Goal: Information Seeking & Learning: Learn about a topic

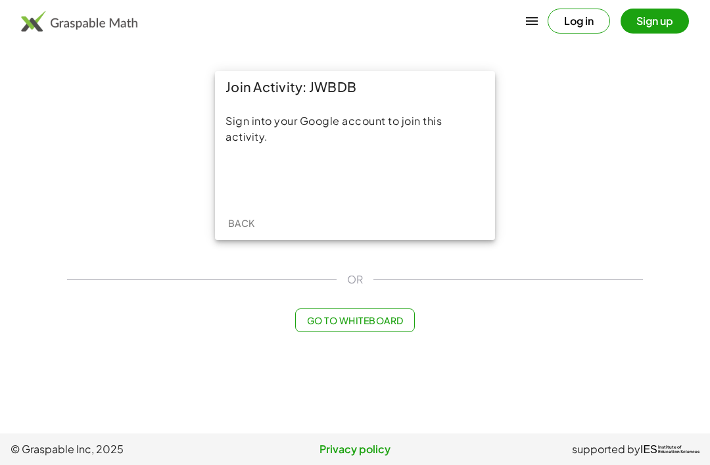
click at [381, 172] on div "Sign in with Google. Opens in new tab" at bounding box center [354, 178] width 121 height 29
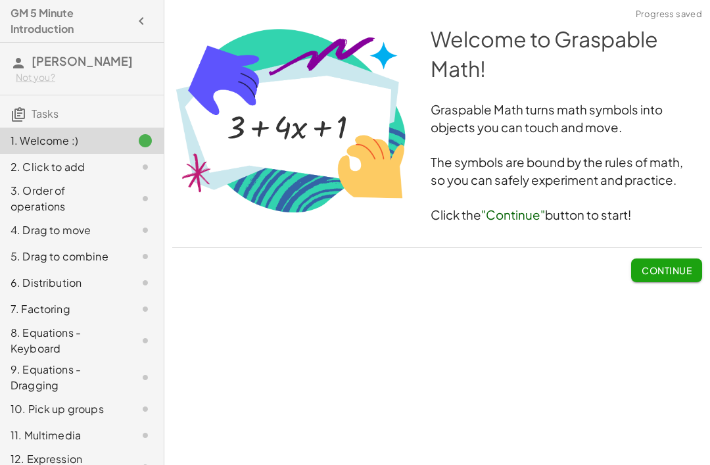
click at [676, 247] on div at bounding box center [437, 247] width 530 height 1
click at [648, 262] on button "Continue" at bounding box center [666, 270] width 71 height 24
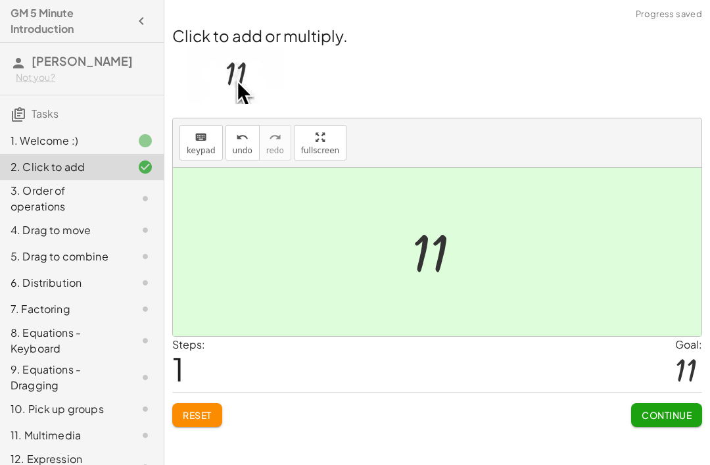
click at [656, 419] on span "Continue" at bounding box center [667, 415] width 50 height 12
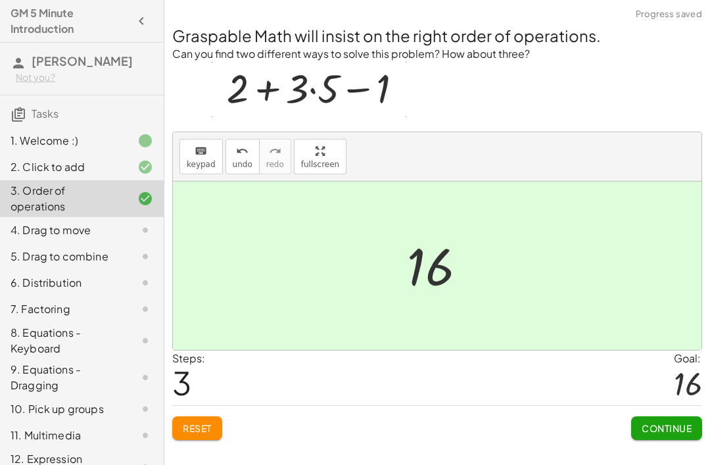
click at [657, 436] on button "Continue" at bounding box center [666, 428] width 71 height 24
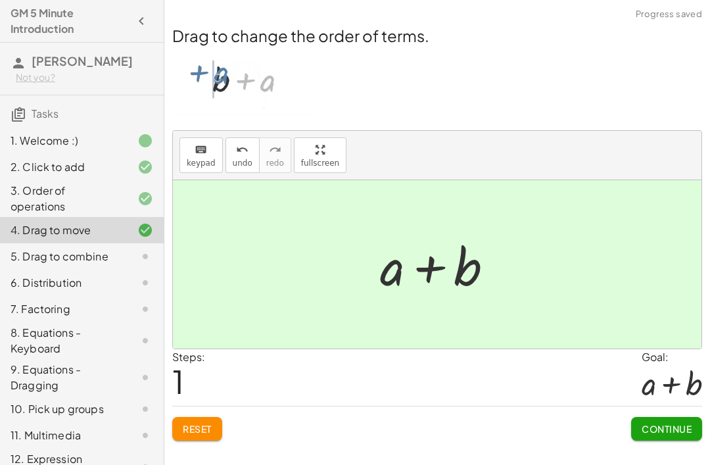
click at [654, 437] on button "Continue" at bounding box center [666, 429] width 71 height 24
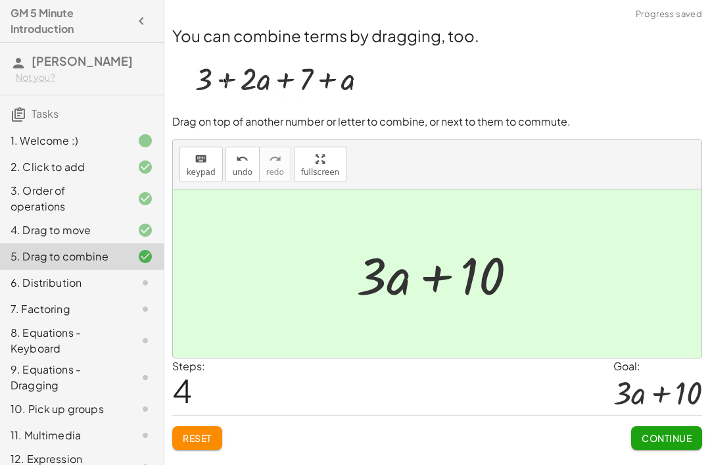
click at [643, 442] on span "Continue" at bounding box center [667, 438] width 50 height 12
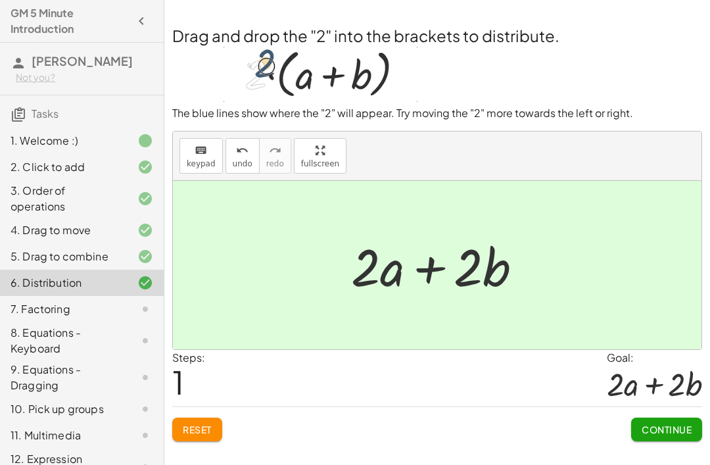
click at [674, 428] on span "Continue" at bounding box center [667, 429] width 50 height 12
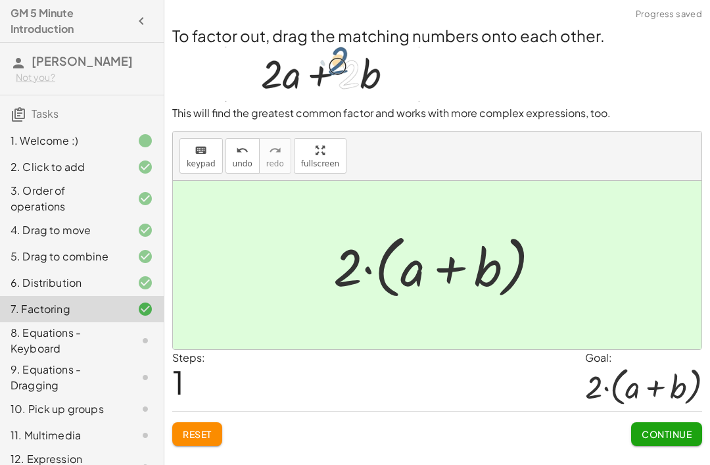
click at [660, 440] on button "Continue" at bounding box center [666, 434] width 71 height 24
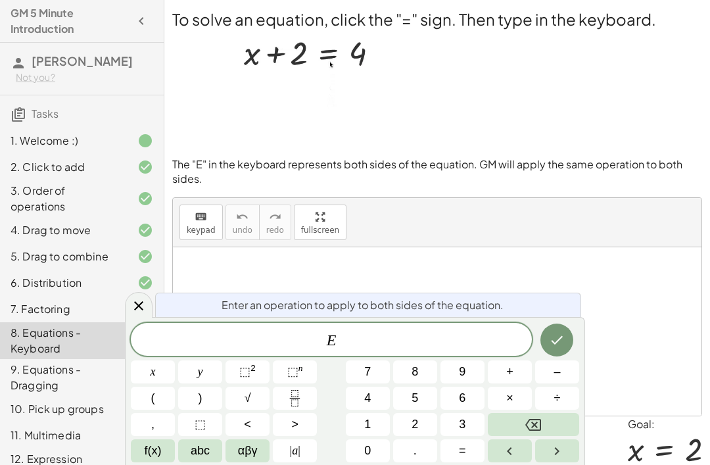
click at [553, 372] on button "–" at bounding box center [557, 371] width 44 height 23
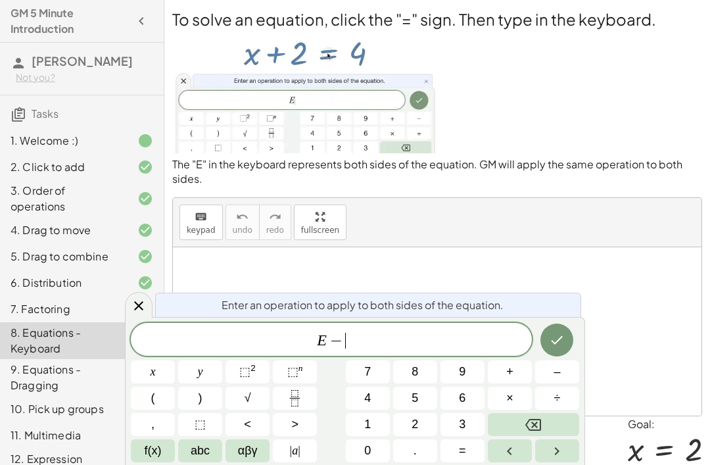
click at [414, 428] on span "2" at bounding box center [414, 424] width 7 height 18
click at [555, 339] on icon "Done" at bounding box center [557, 340] width 16 height 16
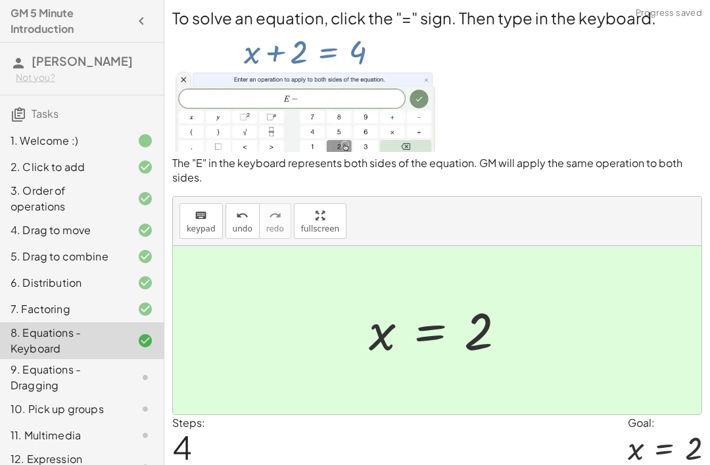
scroll to position [5, 0]
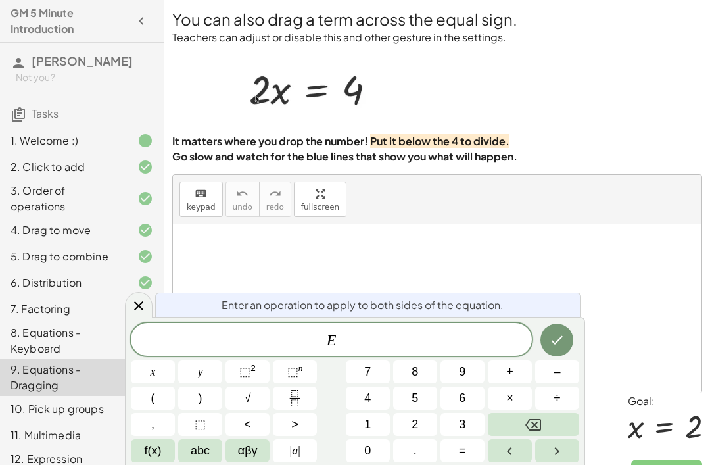
click at [564, 409] on button "÷" at bounding box center [557, 397] width 44 height 23
click at [417, 433] on span "2" at bounding box center [414, 424] width 7 height 18
click at [558, 348] on icon "Done" at bounding box center [557, 340] width 16 height 16
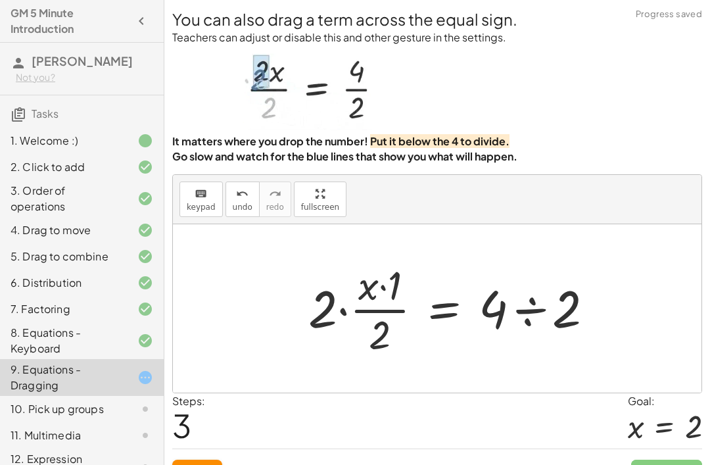
click at [207, 464] on button "Reset" at bounding box center [197, 471] width 50 height 24
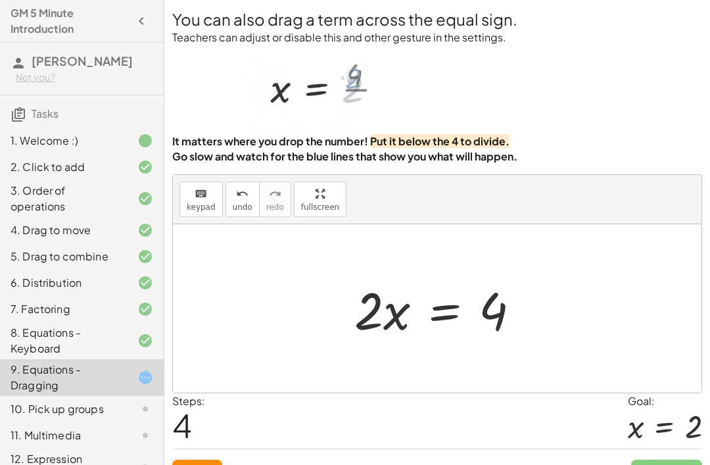
click at [205, 464] on span "Reset" at bounding box center [197, 471] width 29 height 12
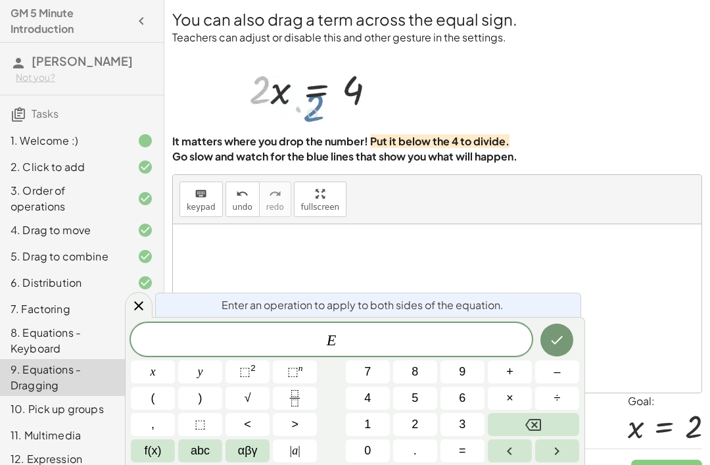
click at [336, 350] on span "E" at bounding box center [331, 340] width 401 height 18
click at [530, 431] on icon "Backspace" at bounding box center [533, 425] width 16 height 12
click at [382, 409] on button "4" at bounding box center [368, 397] width 44 height 23
click at [565, 409] on button "÷" at bounding box center [557, 397] width 44 height 23
click at [421, 436] on button "2" at bounding box center [415, 424] width 44 height 23
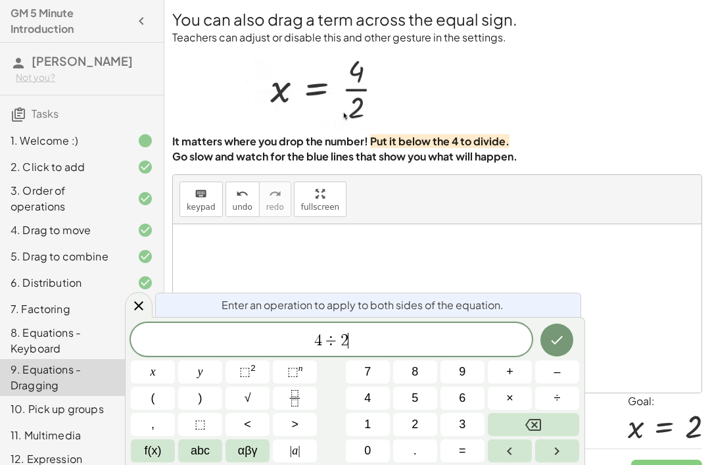
click at [560, 356] on button "Done" at bounding box center [556, 339] width 33 height 33
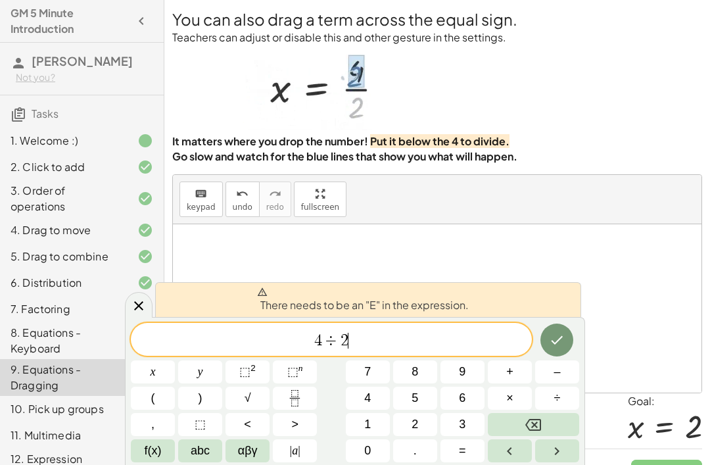
click at [551, 348] on icon "Done" at bounding box center [557, 340] width 16 height 16
click at [544, 436] on button "Backspace" at bounding box center [533, 424] width 91 height 23
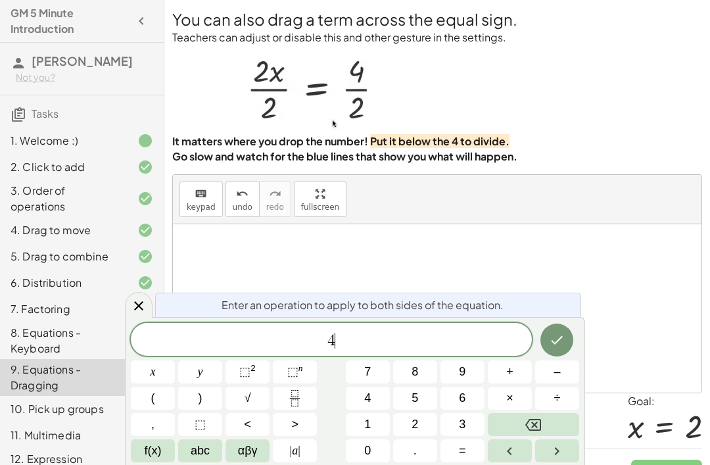
click at [537, 431] on icon "Backspace" at bounding box center [533, 425] width 16 height 12
click at [536, 432] on icon "Backspace" at bounding box center [533, 425] width 16 height 16
click at [216, 462] on button "abc" at bounding box center [200, 450] width 44 height 23
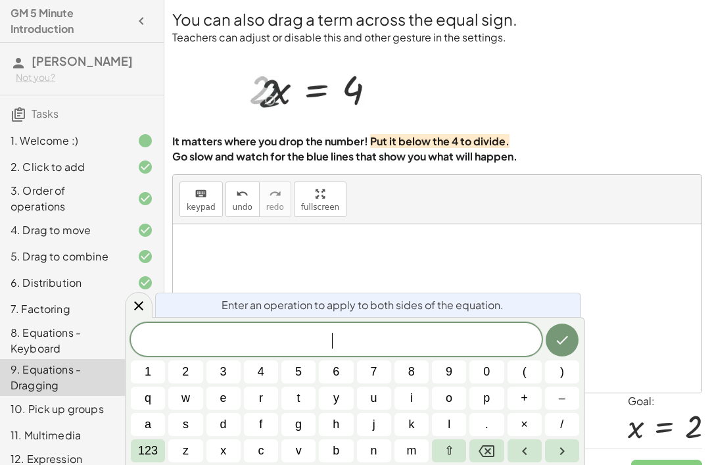
click at [223, 407] on span "e" at bounding box center [223, 398] width 7 height 18
click at [152, 459] on span "123" at bounding box center [148, 451] width 20 height 18
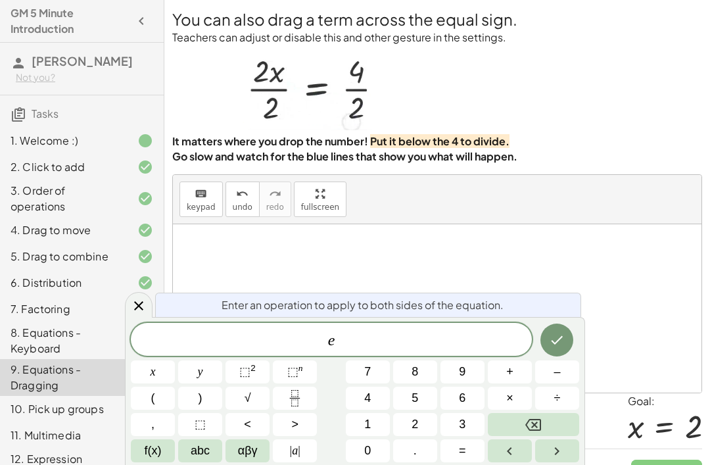
click at [554, 407] on span "÷" at bounding box center [557, 398] width 7 height 18
click at [421, 436] on button "2" at bounding box center [415, 424] width 44 height 23
click at [568, 356] on button "Done" at bounding box center [556, 339] width 33 height 33
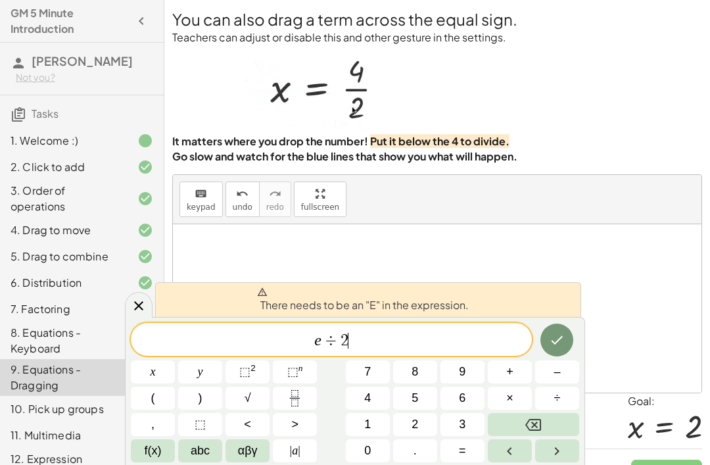
click at [503, 459] on icon "Left arrow" at bounding box center [510, 451] width 16 height 16
click at [502, 459] on icon "Left arrow" at bounding box center [510, 451] width 16 height 16
click at [538, 432] on icon "Backspace" at bounding box center [533, 425] width 16 height 16
click at [559, 459] on icon "Right arrow" at bounding box center [557, 451] width 16 height 16
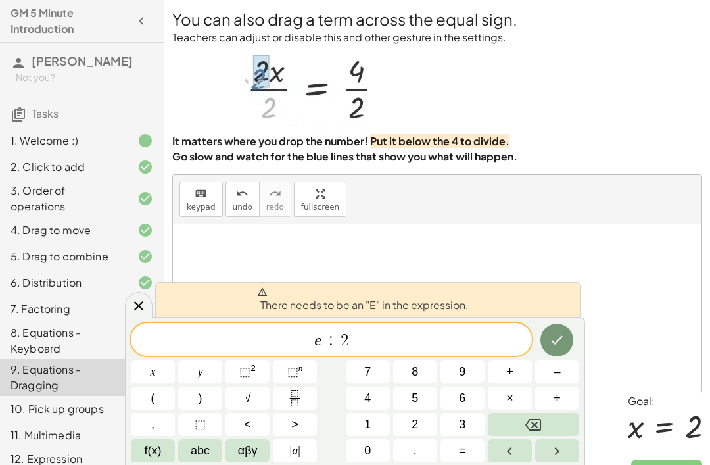
click at [535, 432] on icon "Backspace" at bounding box center [533, 425] width 16 height 16
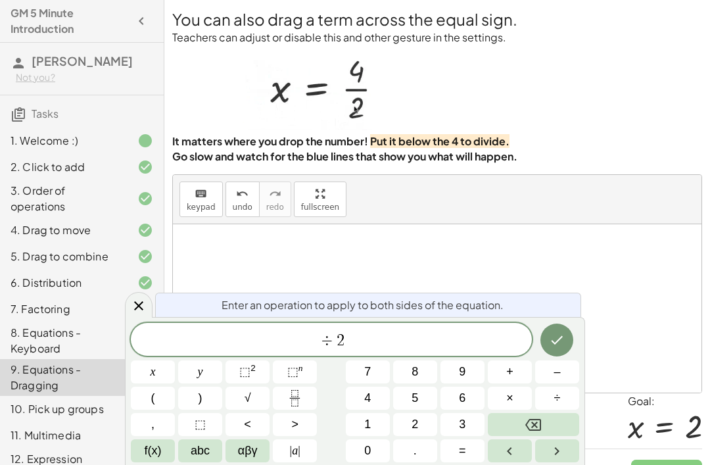
click at [204, 459] on span "abc" at bounding box center [200, 451] width 19 height 18
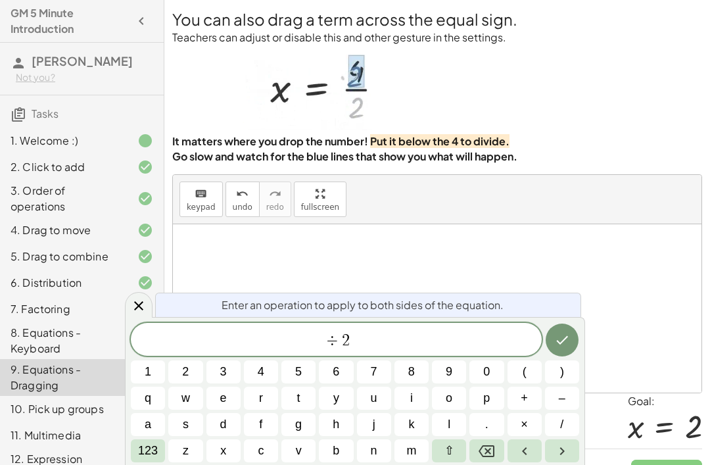
click at [451, 459] on span "⇧" at bounding box center [449, 451] width 10 height 18
click at [227, 409] on button "e" at bounding box center [223, 397] width 34 height 23
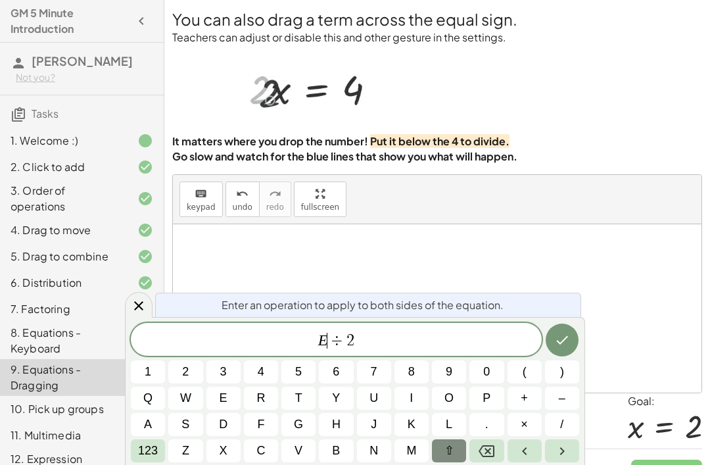
click at [563, 348] on icon "Done" at bounding box center [562, 340] width 16 height 16
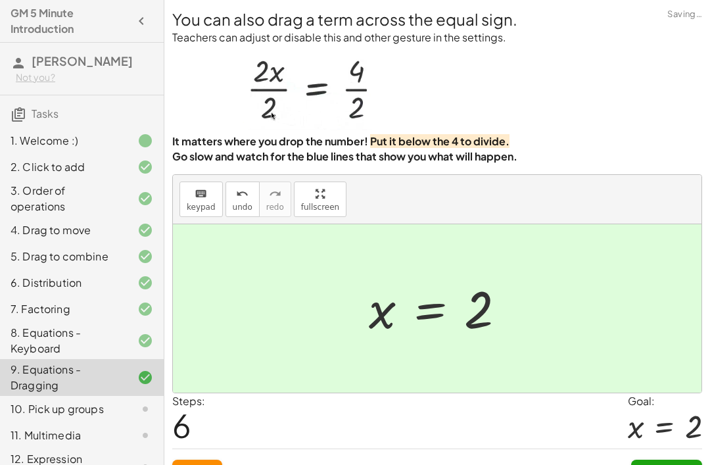
click at [656, 464] on button "Continue" at bounding box center [666, 471] width 71 height 24
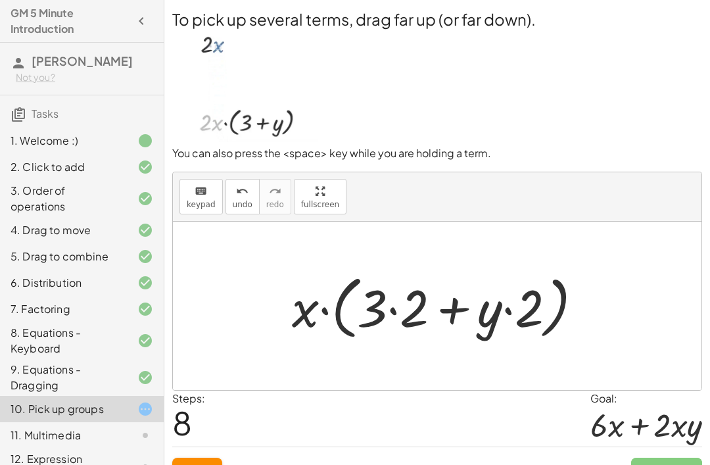
click at [199, 464] on span "Reset" at bounding box center [197, 469] width 29 height 12
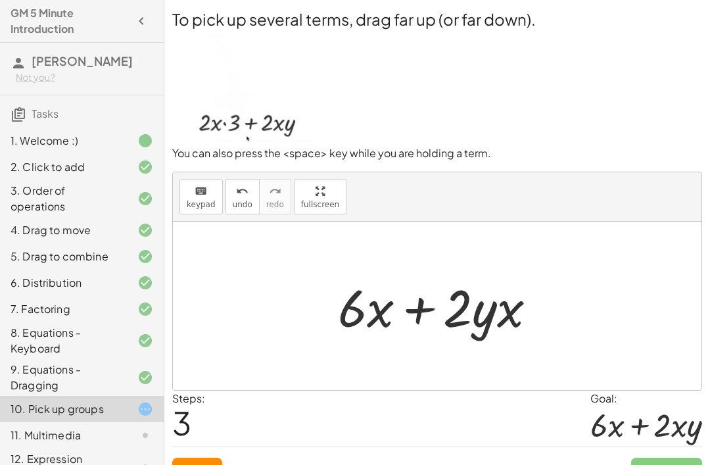
click at [209, 464] on button "Reset" at bounding box center [197, 469] width 50 height 24
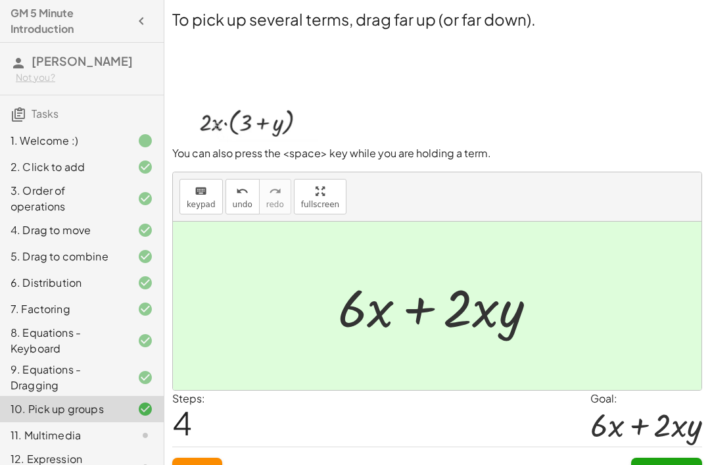
click at [663, 464] on button "Continue" at bounding box center [666, 469] width 71 height 24
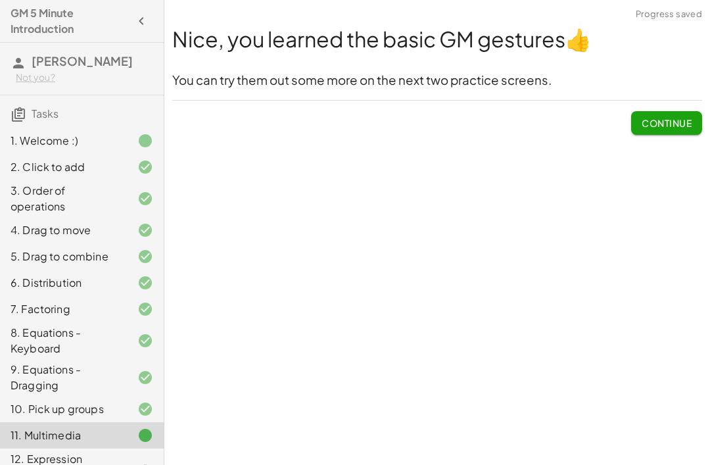
click at [655, 103] on span "Continue" at bounding box center [666, 118] width 71 height 34
click at [672, 122] on span "Continue" at bounding box center [667, 123] width 50 height 12
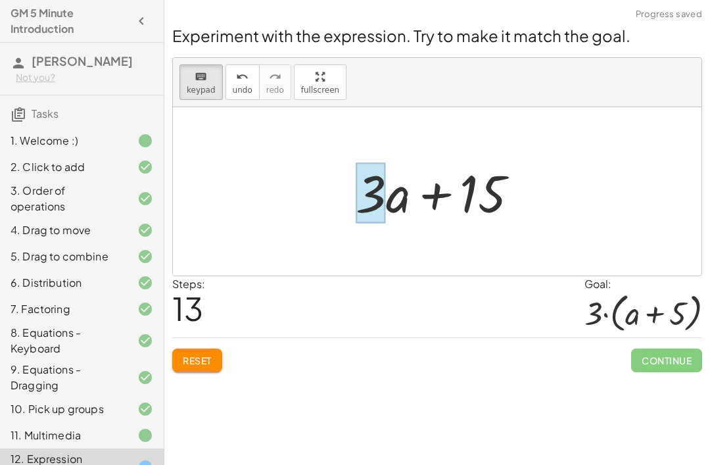
click at [360, 189] on div at bounding box center [371, 192] width 30 height 61
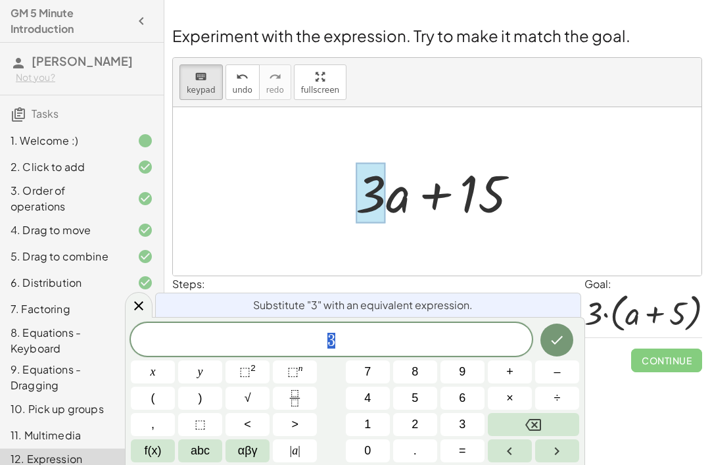
click at [544, 288] on div "Steps: 13 Goal: · 3 · ( + a + 5 )" at bounding box center [437, 306] width 530 height 61
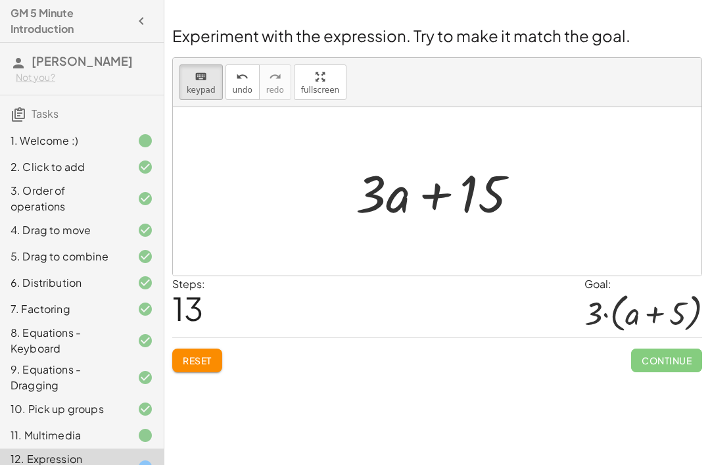
click at [356, 201] on div at bounding box center [442, 192] width 187 height 68
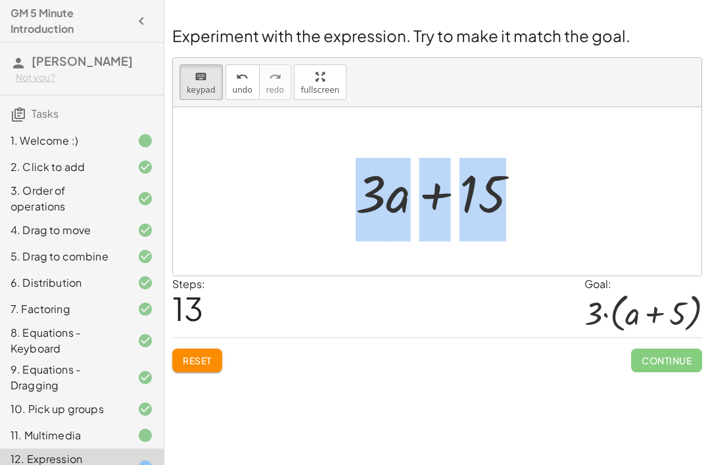
click at [615, 86] on div "keyboard keypad undo [PERSON_NAME] redo fullscreen" at bounding box center [437, 82] width 528 height 49
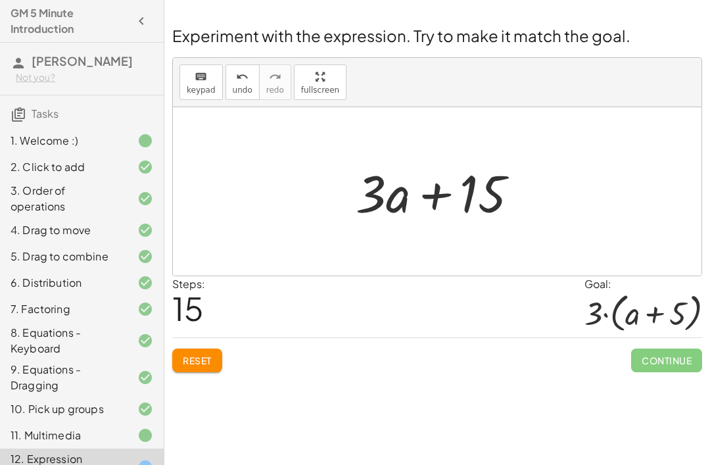
click at [196, 359] on span "Reset" at bounding box center [197, 360] width 29 height 12
click at [365, 332] on div "Steps: 13 Goal: · 3 · ( + a + 5 )" at bounding box center [437, 306] width 530 height 61
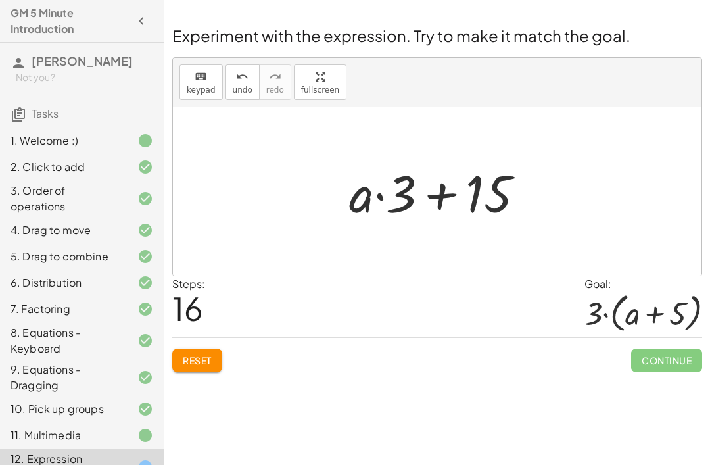
click at [114, 347] on div "8. Equations - Keyboard" at bounding box center [64, 341] width 106 height 32
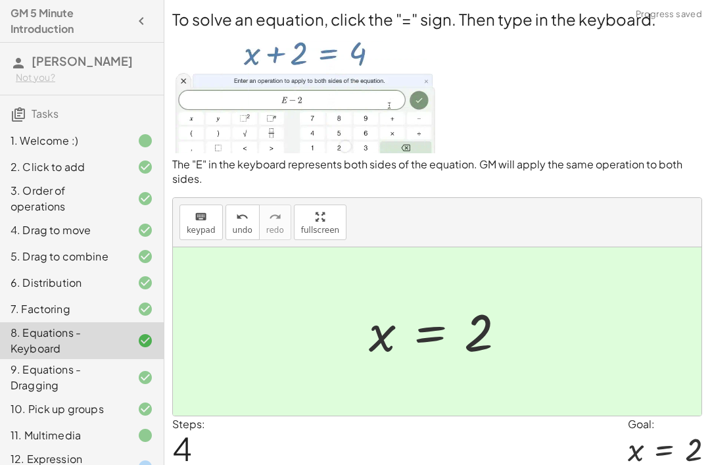
click at [112, 368] on div "9. Equations - Dragging" at bounding box center [64, 378] width 106 height 32
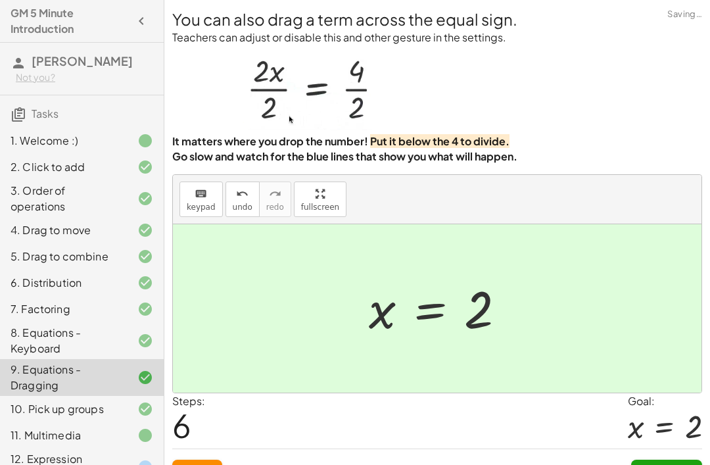
click at [142, 298] on div "7. Factoring" at bounding box center [82, 309] width 164 height 26
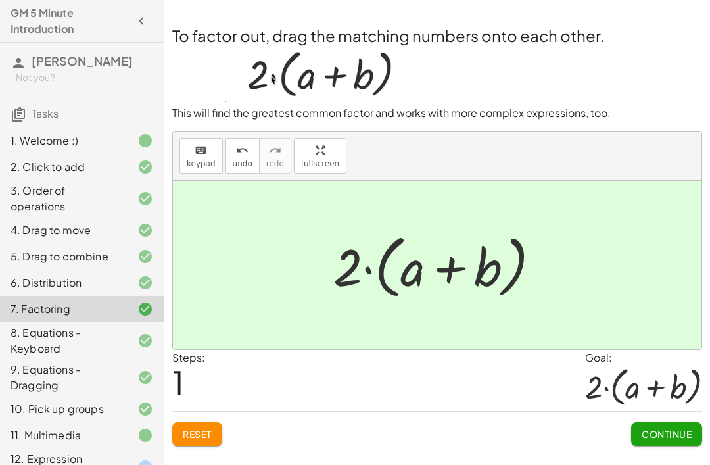
click at [115, 455] on div "12. Expression practice" at bounding box center [64, 467] width 106 height 32
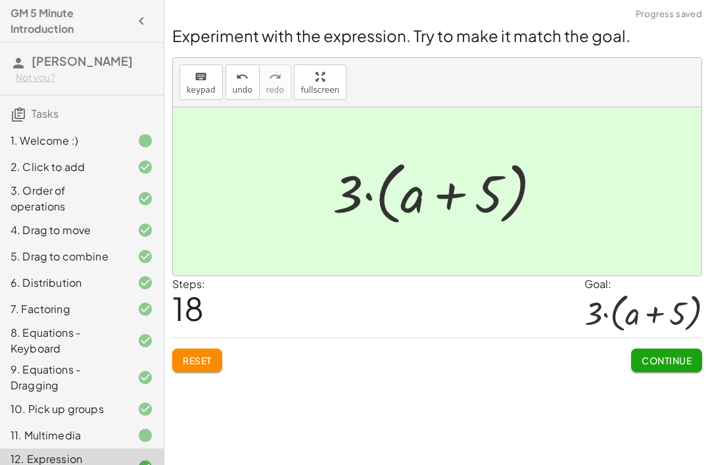
click at [670, 355] on span "Continue" at bounding box center [667, 360] width 50 height 12
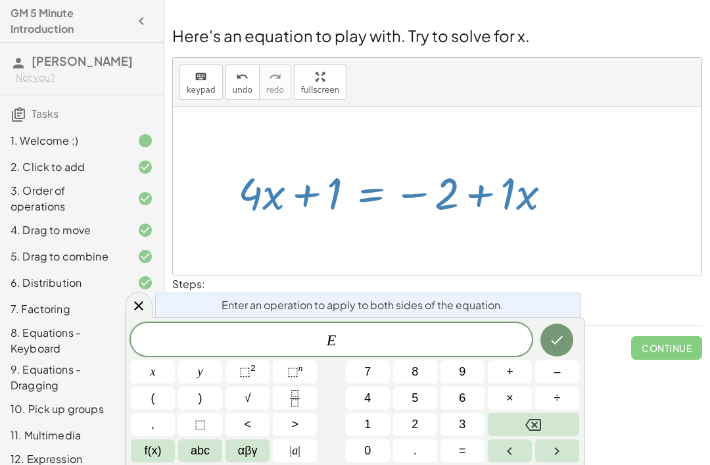
click at [553, 383] on button "–" at bounding box center [557, 371] width 44 height 23
click at [375, 409] on button "4" at bounding box center [368, 397] width 44 height 23
click at [553, 348] on icon "Done" at bounding box center [557, 340] width 16 height 16
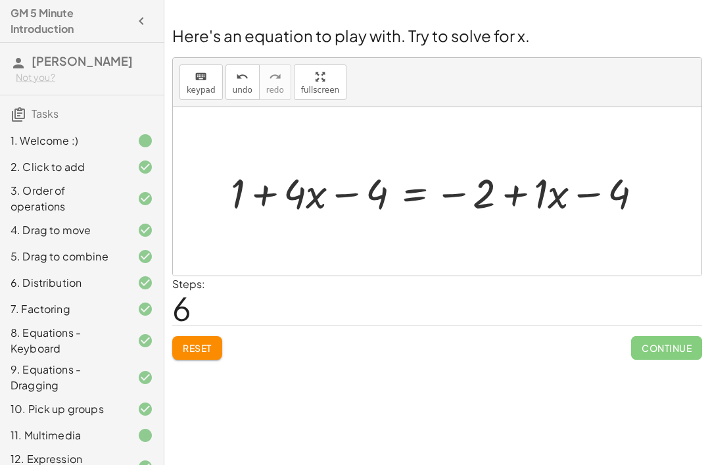
click at [192, 337] on button "Reset" at bounding box center [197, 348] width 50 height 24
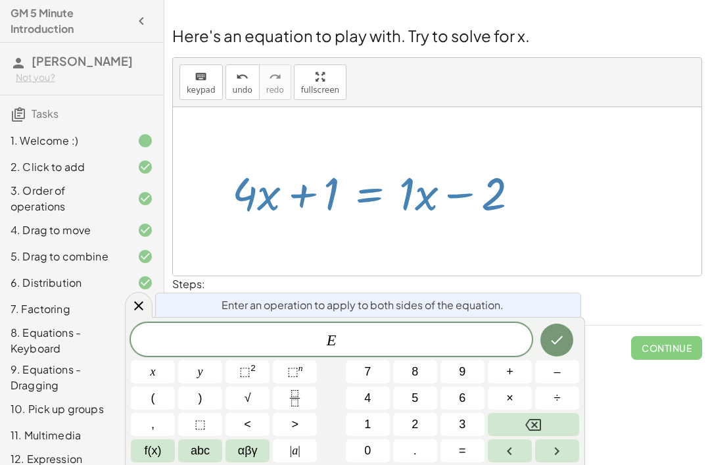
click at [511, 436] on button "Backspace" at bounding box center [533, 424] width 91 height 23
click at [198, 462] on button "abc" at bounding box center [200, 450] width 44 height 23
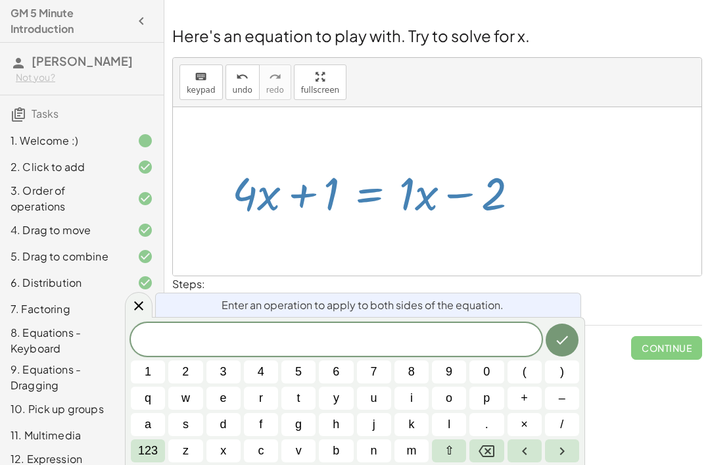
click at [452, 462] on button "⇧" at bounding box center [449, 450] width 34 height 23
click at [227, 409] on button "e" at bounding box center [223, 397] width 34 height 23
click at [150, 462] on button "123" at bounding box center [148, 450] width 34 height 23
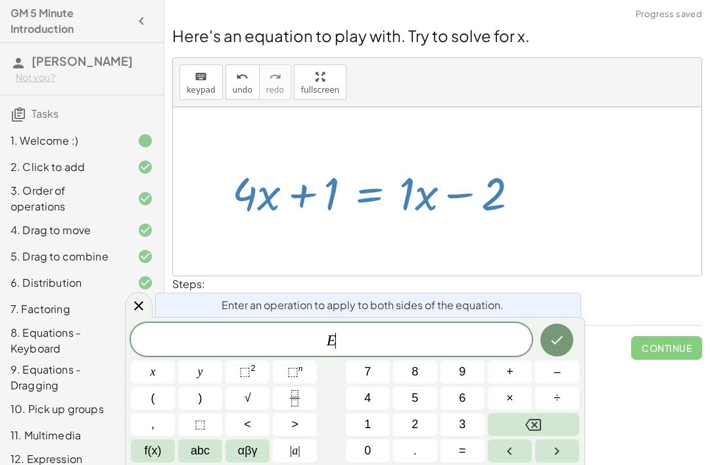
click at [553, 383] on button "–" at bounding box center [557, 371] width 44 height 23
click at [363, 436] on button "1" at bounding box center [368, 424] width 44 height 23
click at [554, 348] on icon "Done" at bounding box center [557, 340] width 16 height 16
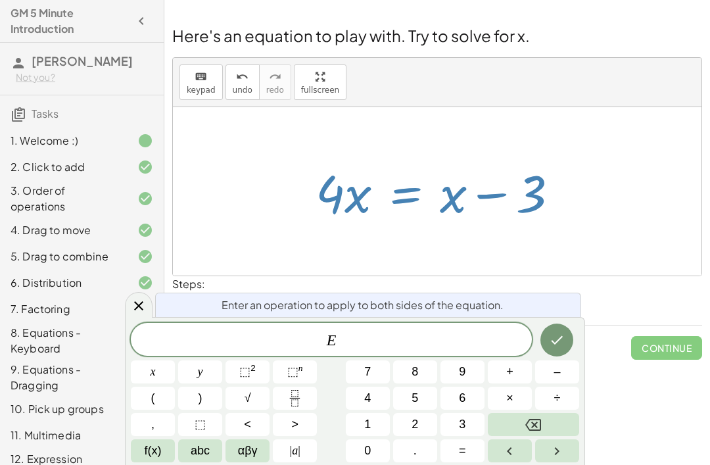
click at [557, 381] on span "–" at bounding box center [556, 372] width 7 height 18
click at [366, 407] on span "4" at bounding box center [367, 398] width 7 height 18
click at [555, 348] on icon "Done" at bounding box center [557, 340] width 16 height 16
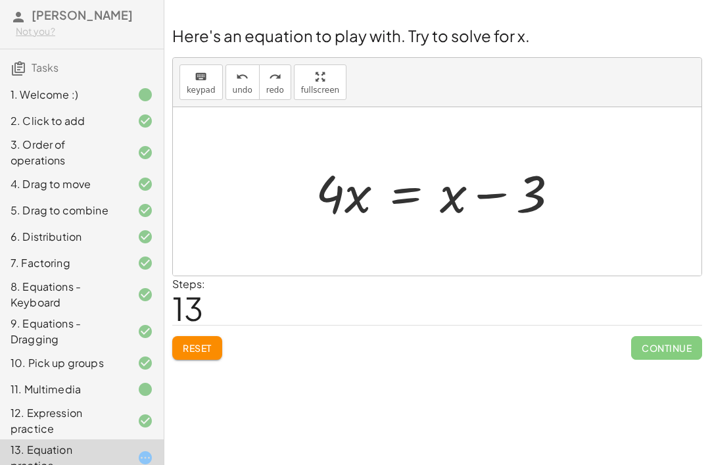
scroll to position [46, 0]
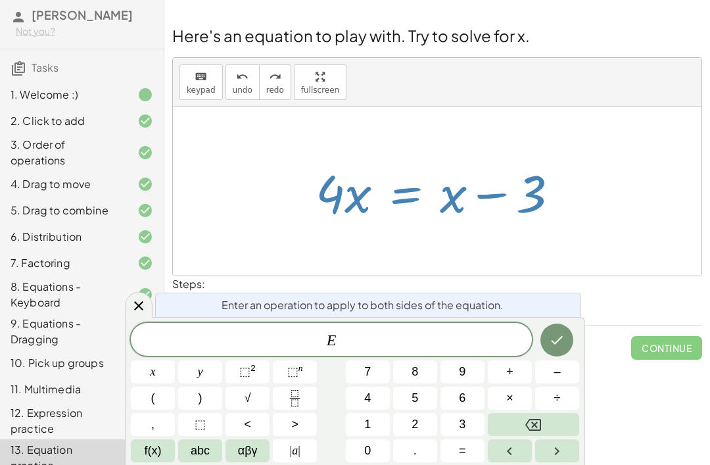
click at [503, 383] on button "+" at bounding box center [510, 371] width 44 height 23
click at [523, 436] on button "Backspace" at bounding box center [533, 424] width 91 height 23
click at [509, 381] on span "+" at bounding box center [509, 372] width 7 height 18
click at [377, 436] on button "1" at bounding box center [368, 424] width 44 height 23
click at [549, 348] on icon "Done" at bounding box center [557, 340] width 16 height 16
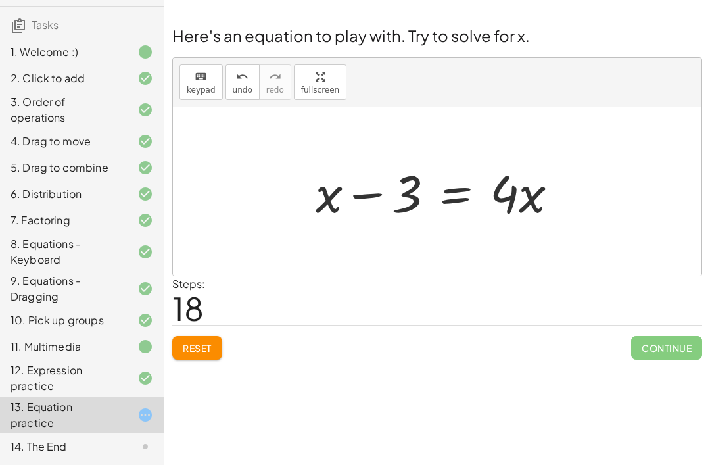
scroll to position [88, 0]
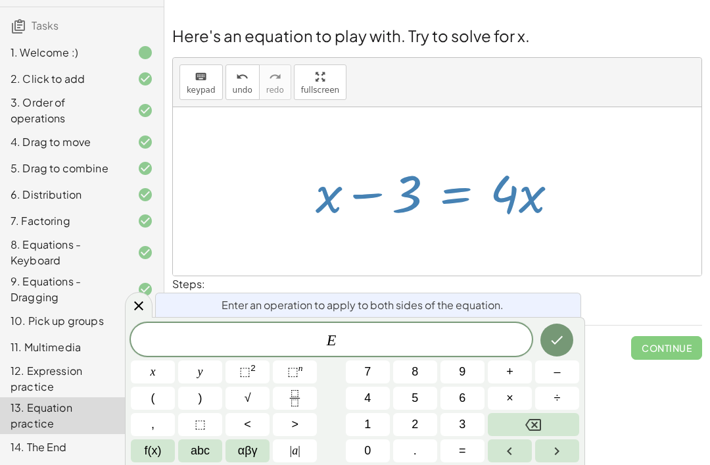
click at [565, 374] on button "–" at bounding box center [557, 371] width 44 height 23
click at [365, 400] on span "4" at bounding box center [367, 398] width 7 height 18
click at [557, 337] on icon "Done" at bounding box center [557, 340] width 16 height 16
click at [546, 367] on button "–" at bounding box center [557, 371] width 44 height 23
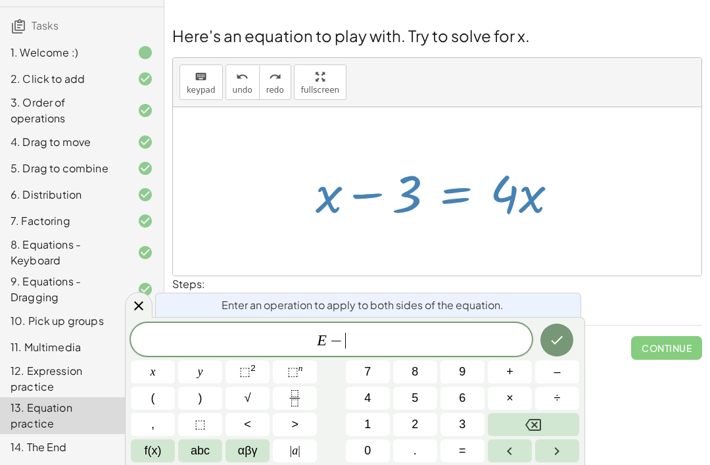
click at [375, 389] on button "4" at bounding box center [368, 397] width 44 height 23
click at [191, 460] on button "abc" at bounding box center [200, 450] width 44 height 23
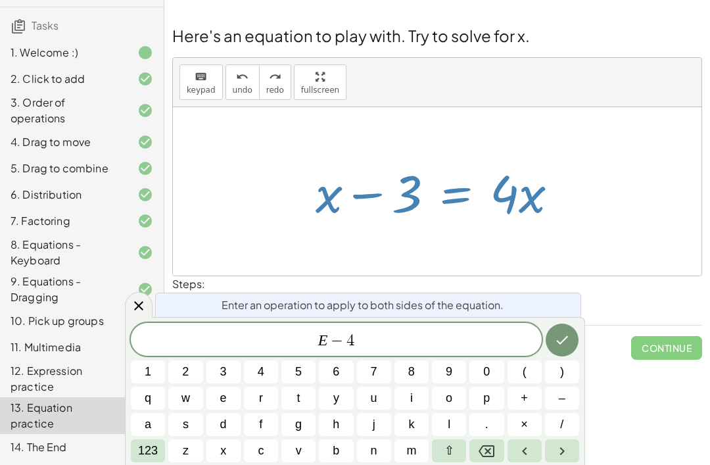
click at [220, 455] on button "x" at bounding box center [223, 450] width 34 height 23
click at [154, 460] on button "123" at bounding box center [148, 450] width 34 height 23
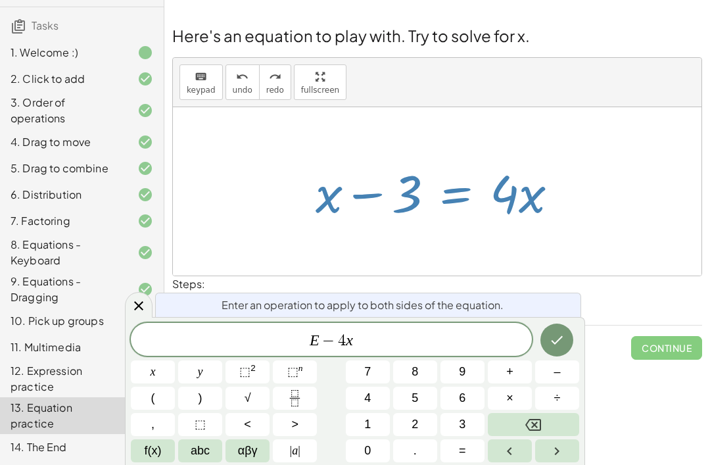
click at [555, 330] on button "Done" at bounding box center [556, 339] width 33 height 33
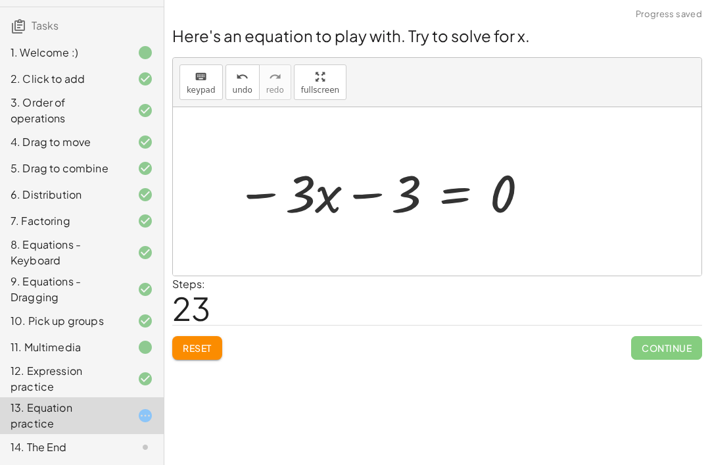
click at [185, 330] on div "Welcome to Graspable Math! Graspable Math turns math symbols into objects you c…" at bounding box center [437, 232] width 546 height 465
click at [191, 342] on span "Reset" at bounding box center [197, 348] width 29 height 12
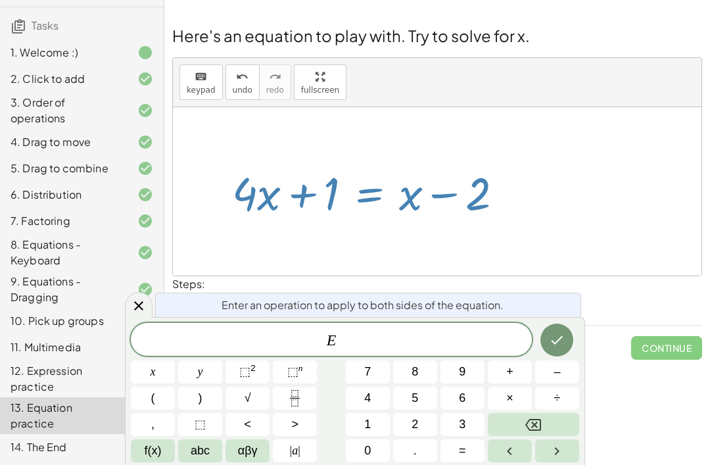
click at [552, 375] on button "–" at bounding box center [557, 371] width 44 height 23
click at [372, 418] on button "1" at bounding box center [368, 424] width 44 height 23
click at [545, 340] on button "Done" at bounding box center [556, 339] width 33 height 33
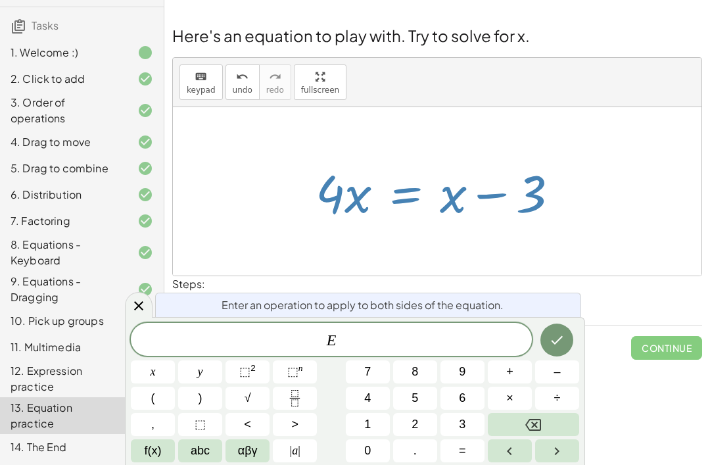
click at [549, 379] on button "–" at bounding box center [557, 371] width 44 height 23
click at [147, 373] on button "x" at bounding box center [153, 371] width 44 height 23
click at [551, 340] on icon "Done" at bounding box center [557, 340] width 16 height 16
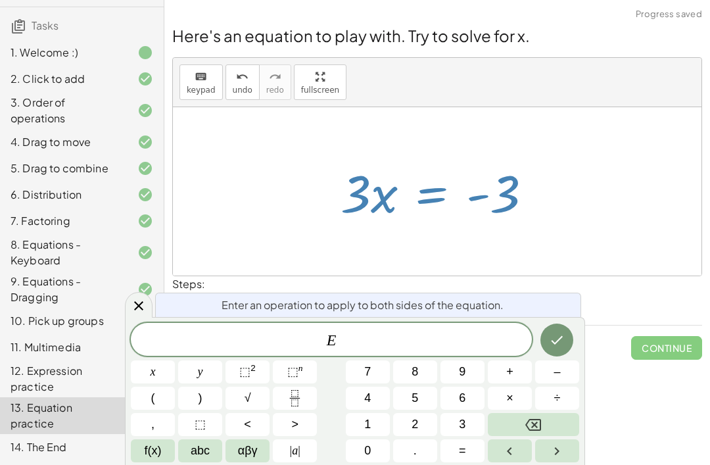
click at [548, 372] on button "–" at bounding box center [557, 371] width 44 height 23
click at [460, 421] on span "3" at bounding box center [462, 424] width 7 height 18
click at [149, 369] on button "x" at bounding box center [153, 371] width 44 height 23
click at [543, 336] on button "Done" at bounding box center [556, 339] width 33 height 33
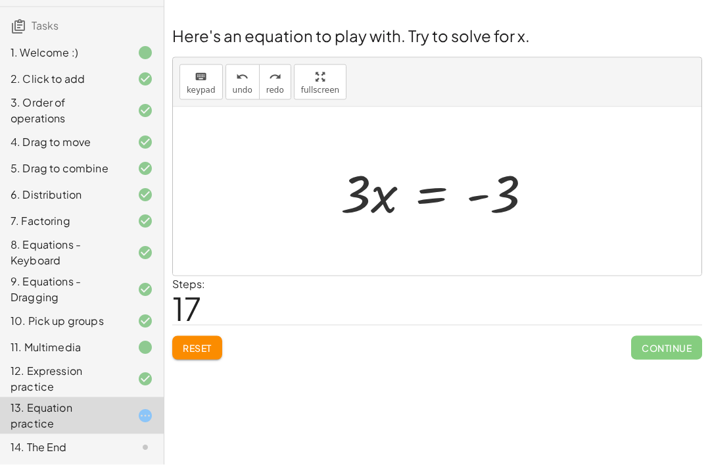
scroll to position [5, 0]
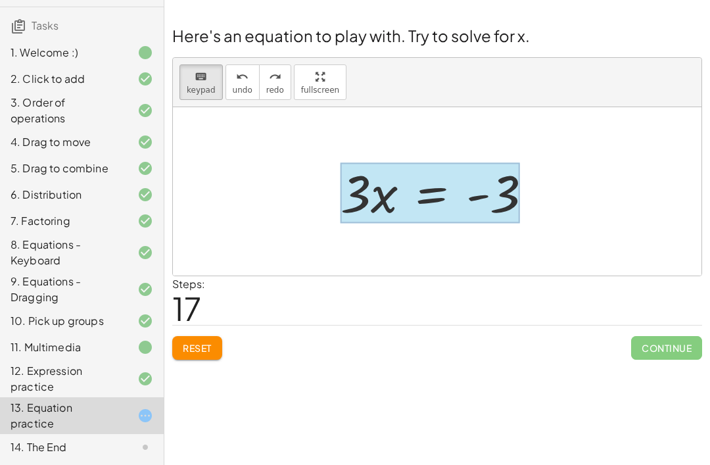
click at [416, 198] on div at bounding box center [429, 192] width 179 height 61
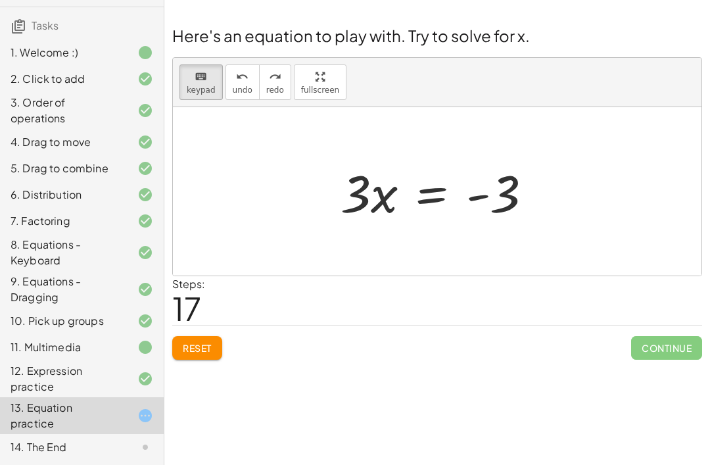
click at [418, 198] on div at bounding box center [442, 192] width 216 height 68
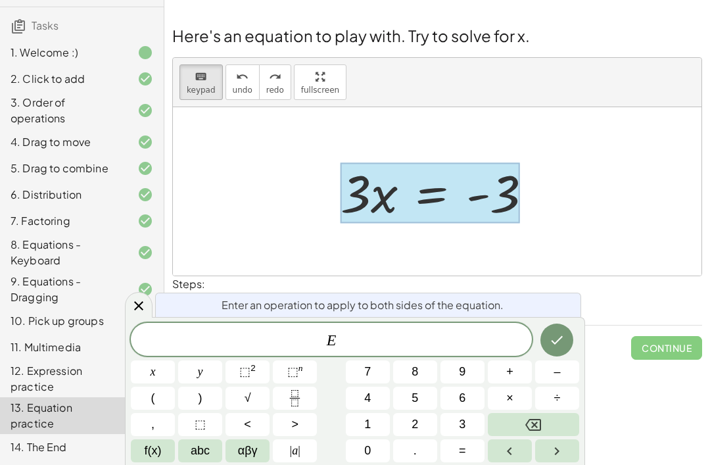
click at [558, 378] on span "–" at bounding box center [556, 372] width 7 height 18
click at [465, 423] on span "3" at bounding box center [462, 424] width 7 height 18
click at [553, 345] on icon "Done" at bounding box center [557, 340] width 16 height 16
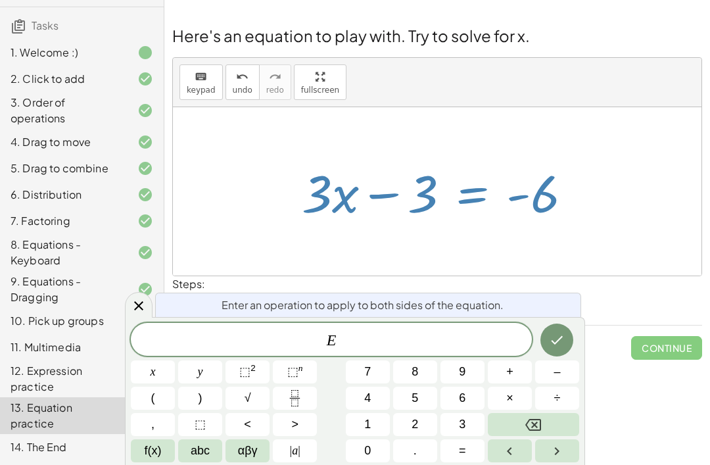
click at [160, 369] on button "x" at bounding box center [153, 371] width 44 height 23
click at [522, 431] on button "Backspace" at bounding box center [533, 424] width 91 height 23
click at [557, 371] on span "–" at bounding box center [556, 372] width 7 height 18
click at [157, 374] on button "x" at bounding box center [153, 371] width 44 height 23
click at [546, 336] on button "Done" at bounding box center [556, 339] width 33 height 33
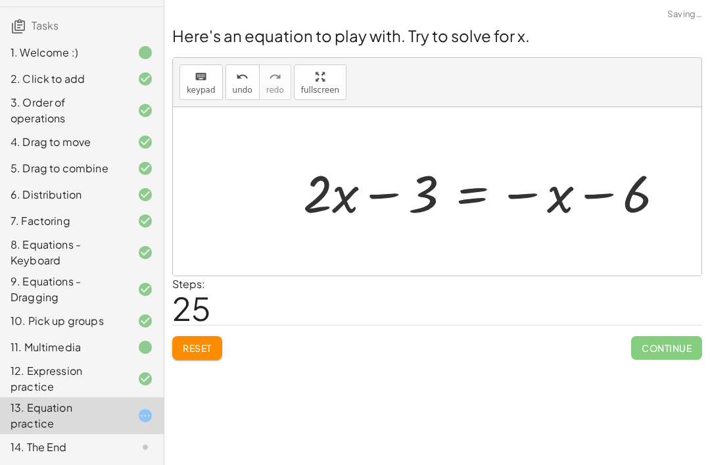
click at [212, 345] on span "Reset" at bounding box center [197, 348] width 29 height 12
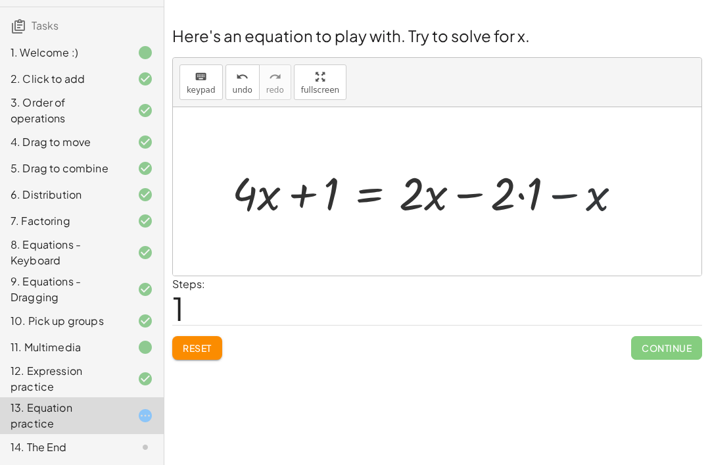
click at [206, 350] on button "Reset" at bounding box center [197, 348] width 50 height 24
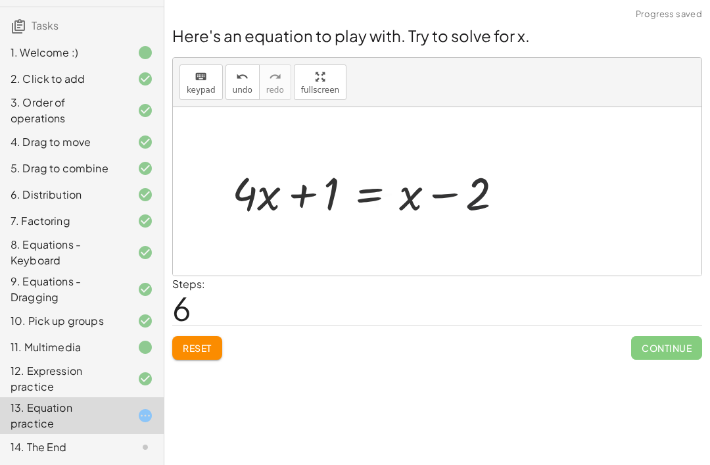
click at [222, 337] on button "Reset" at bounding box center [197, 348] width 50 height 24
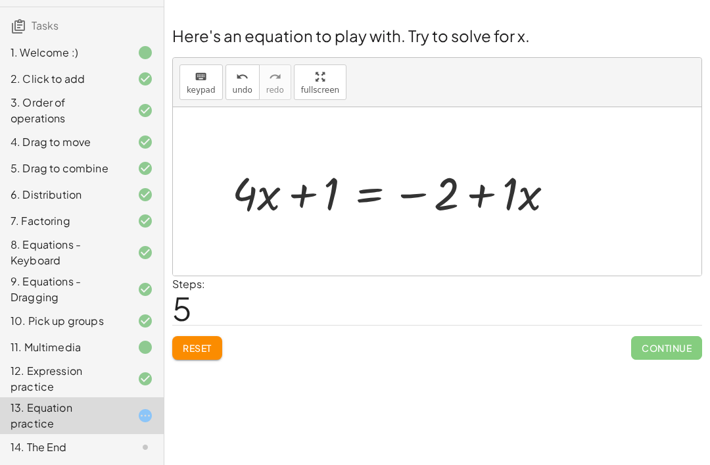
click at [701, 170] on div at bounding box center [437, 191] width 528 height 168
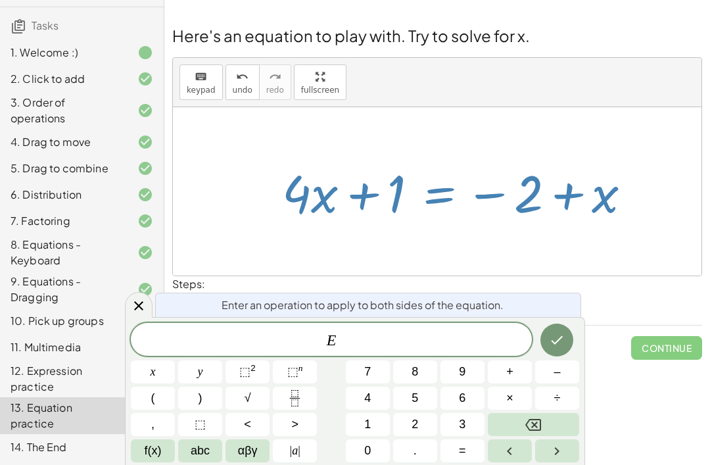
click at [501, 369] on button "+" at bounding box center [510, 371] width 44 height 23
click at [375, 421] on button "1" at bounding box center [368, 424] width 44 height 23
click at [554, 350] on button "Done" at bounding box center [556, 339] width 33 height 33
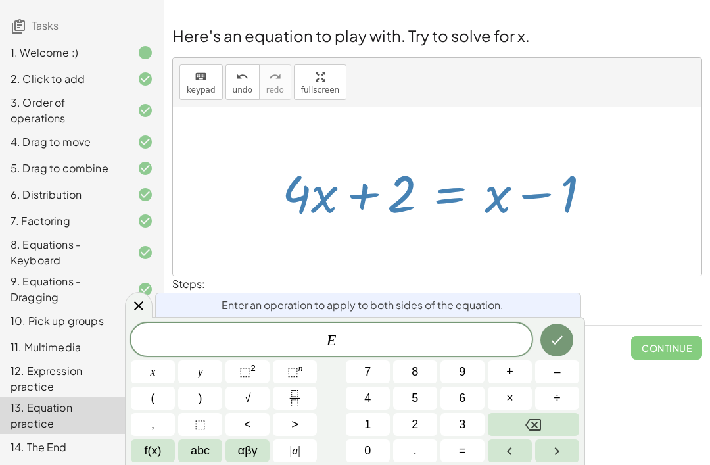
click at [556, 371] on span "–" at bounding box center [556, 372] width 7 height 18
click at [415, 420] on span "2" at bounding box center [414, 424] width 7 height 18
click at [550, 344] on icon "Done" at bounding box center [557, 340] width 16 height 16
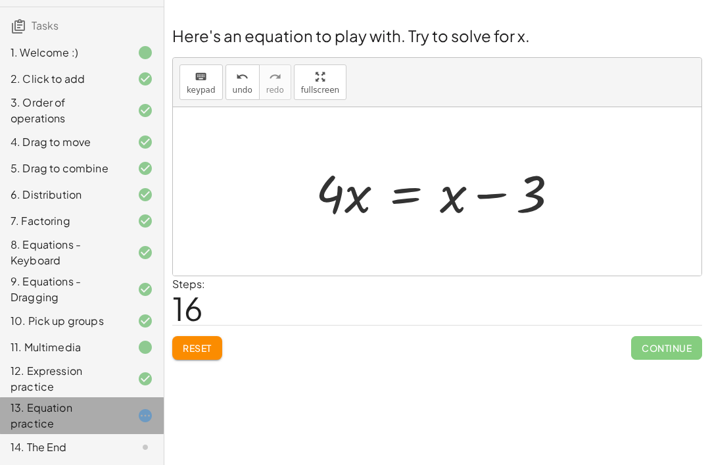
click at [125, 406] on div "13. Equation practice" at bounding box center [82, 415] width 164 height 37
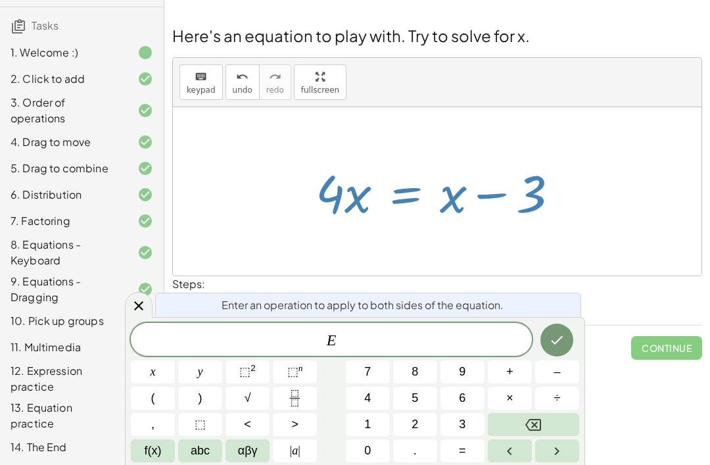
click at [541, 374] on button "–" at bounding box center [557, 371] width 44 height 23
click at [376, 398] on button "4" at bounding box center [368, 397] width 44 height 23
click at [154, 367] on span "x" at bounding box center [153, 372] width 5 height 18
click at [555, 346] on icon "Done" at bounding box center [557, 340] width 16 height 16
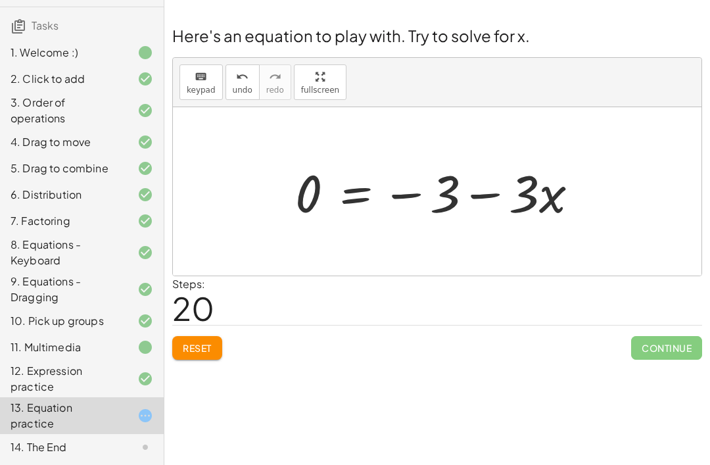
click at [200, 93] on button "keyboard keypad" at bounding box center [200, 81] width 43 height 35
click at [260, 386] on div "Welcome to Graspable Math! Graspable Math turns math symbols into objects you c…" at bounding box center [437, 232] width 546 height 465
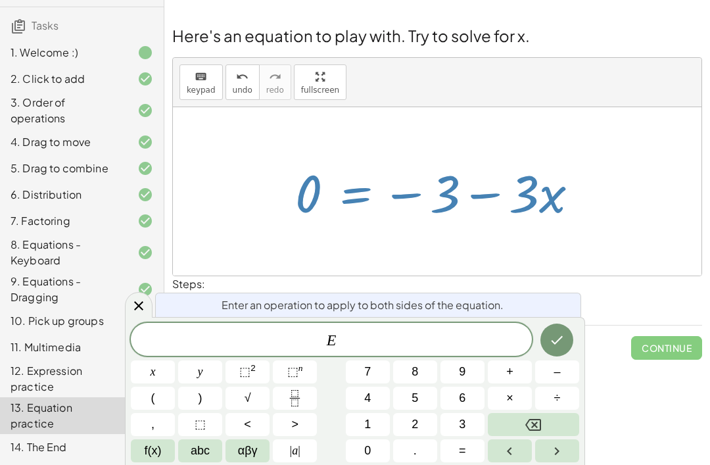
click at [511, 371] on span "+" at bounding box center [509, 372] width 7 height 18
click at [469, 413] on button "3" at bounding box center [462, 424] width 44 height 23
click at [555, 346] on icon "Done" at bounding box center [557, 340] width 16 height 16
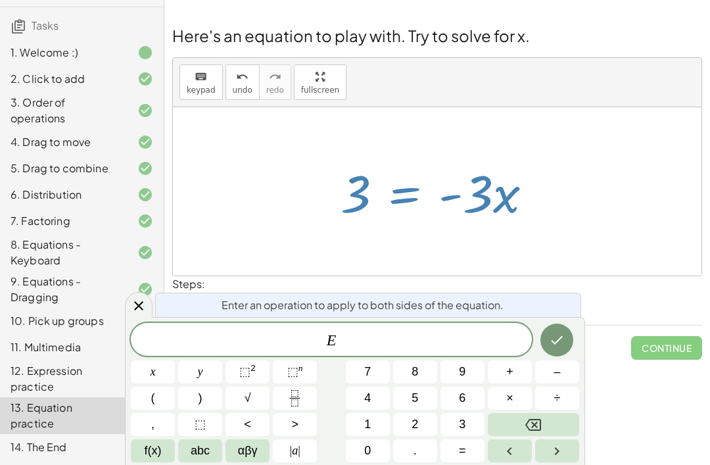
click at [474, 308] on span "Enter an operation to apply to both sides of the equation." at bounding box center [363, 305] width 282 height 16
click at [467, 335] on span "E" at bounding box center [331, 340] width 401 height 18
click at [530, 413] on button "Backspace" at bounding box center [533, 424] width 91 height 23
click at [175, 313] on div "Enter an operation to apply to both sides of the equation." at bounding box center [368, 304] width 426 height 24
click at [141, 312] on icon at bounding box center [139, 306] width 16 height 16
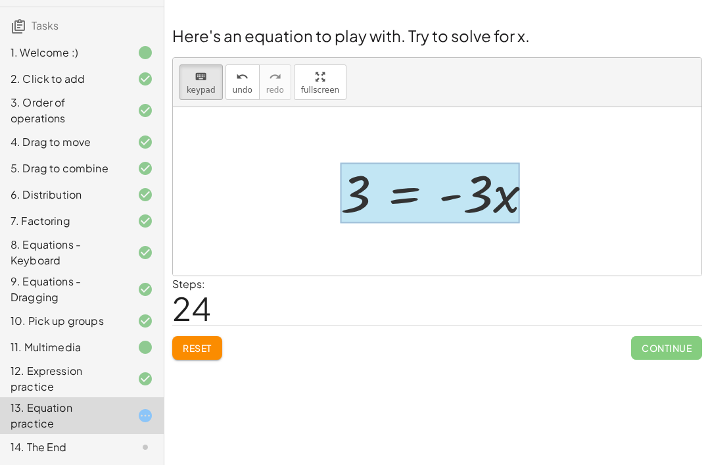
click at [447, 206] on div at bounding box center [429, 192] width 179 height 61
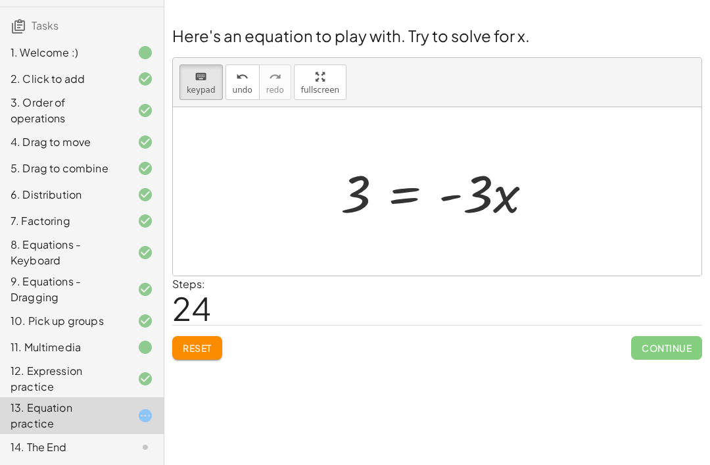
click at [459, 187] on div at bounding box center [442, 192] width 216 height 68
click at [451, 86] on div "keyboard keypad undo [PERSON_NAME] redo fullscreen" at bounding box center [437, 82] width 528 height 49
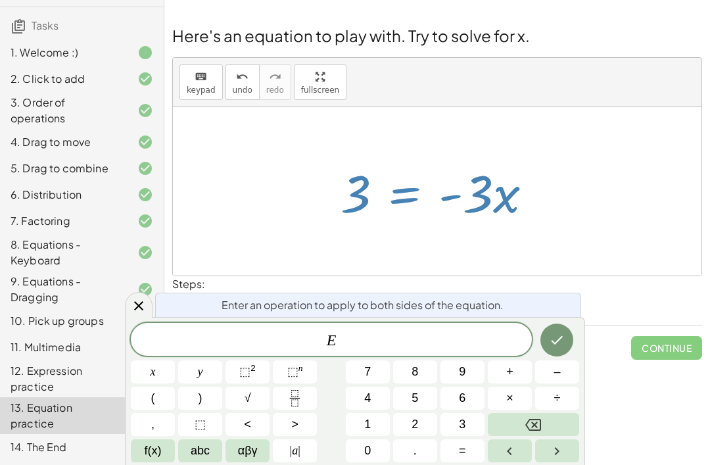
click at [544, 415] on button "Backspace" at bounding box center [533, 424] width 91 height 23
click at [553, 455] on icon "Right arrow" at bounding box center [557, 451] width 16 height 16
click at [552, 455] on icon "Right arrow" at bounding box center [557, 451] width 16 height 16
click at [559, 369] on span "–" at bounding box center [556, 372] width 7 height 18
click at [472, 421] on button "3" at bounding box center [462, 424] width 44 height 23
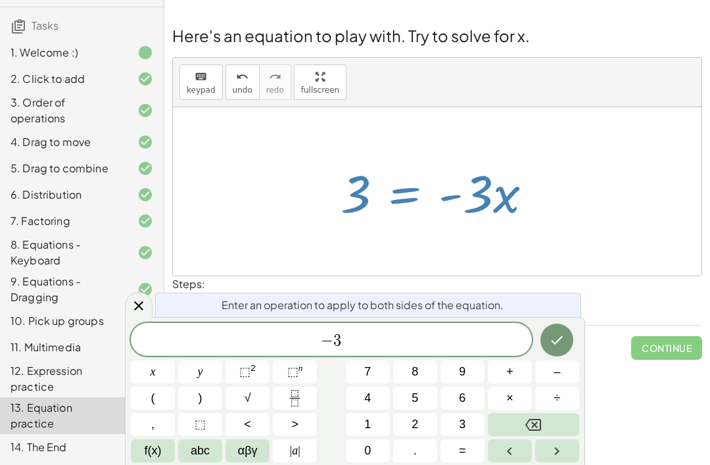
click at [154, 365] on span "x" at bounding box center [153, 372] width 5 height 18
click at [501, 373] on button "+" at bounding box center [510, 371] width 44 height 23
click at [461, 423] on span "3" at bounding box center [462, 424] width 7 height 18
click at [554, 340] on icon "Done" at bounding box center [557, 340] width 16 height 16
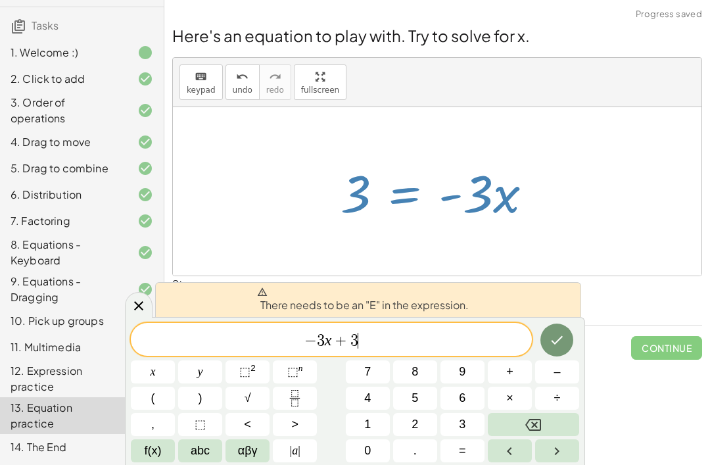
click at [553, 338] on icon "Done" at bounding box center [557, 340] width 16 height 16
click at [200, 453] on span "abc" at bounding box center [200, 451] width 19 height 18
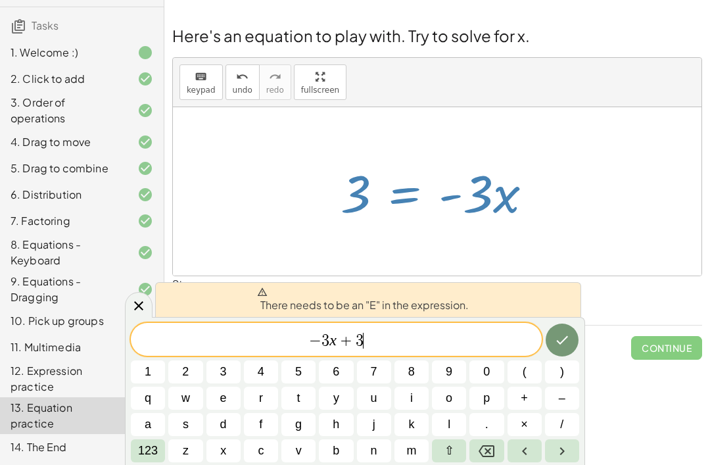
click at [446, 440] on button "⇧" at bounding box center [449, 450] width 34 height 23
click at [225, 393] on span "e" at bounding box center [224, 398] width 8 height 18
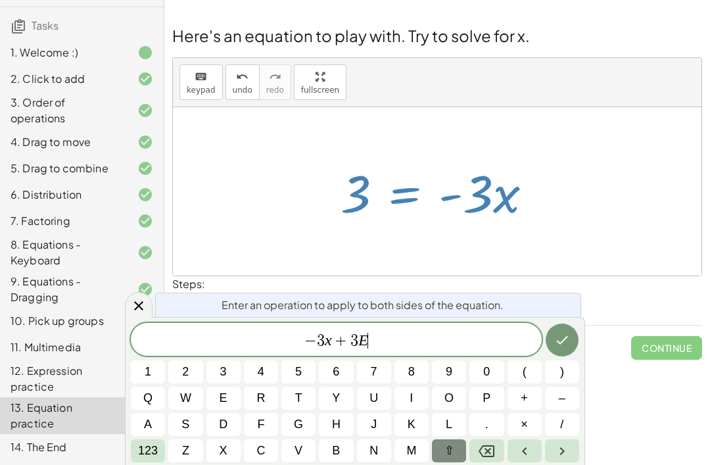
click at [557, 340] on icon "Done" at bounding box center [562, 340] width 16 height 16
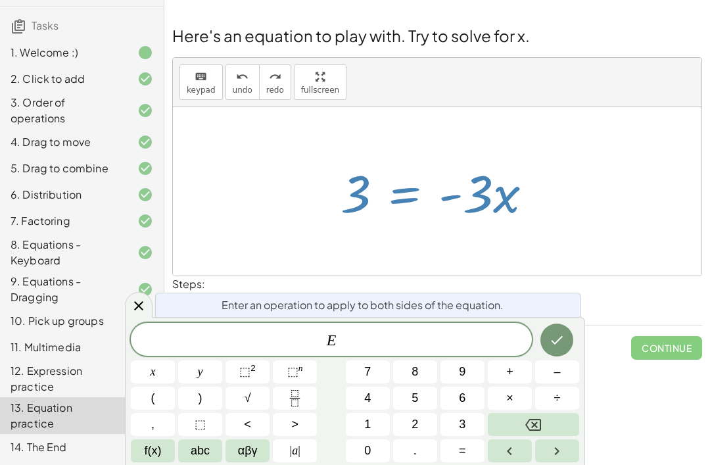
click at [555, 369] on span "–" at bounding box center [556, 372] width 7 height 18
click at [534, 428] on icon "Backspace" at bounding box center [533, 425] width 16 height 16
click at [518, 376] on button "+" at bounding box center [510, 371] width 44 height 23
click at [383, 452] on button "0" at bounding box center [368, 450] width 44 height 23
click at [531, 424] on icon "Backspace" at bounding box center [533, 425] width 16 height 16
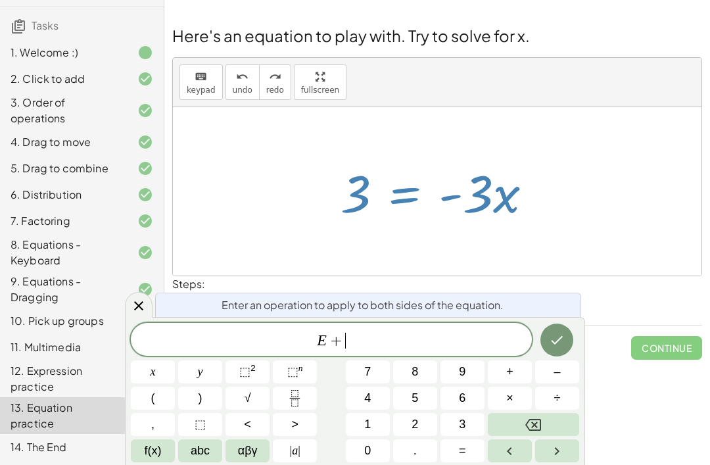
click at [468, 413] on button "3" at bounding box center [462, 424] width 44 height 23
click at [561, 340] on icon "Done" at bounding box center [557, 340] width 16 height 16
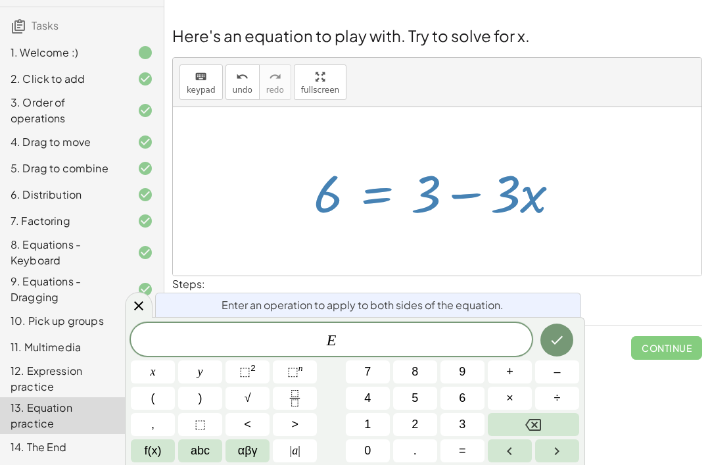
click at [508, 374] on span "+" at bounding box center [509, 372] width 7 height 18
click at [467, 415] on button "3" at bounding box center [462, 424] width 44 height 23
click at [151, 373] on span "x" at bounding box center [153, 372] width 5 height 18
click at [552, 351] on button "Done" at bounding box center [556, 339] width 33 height 33
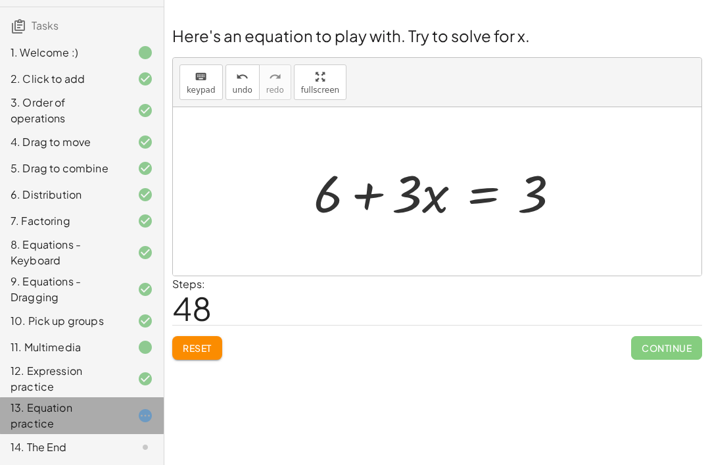
click at [135, 418] on div at bounding box center [134, 416] width 37 height 16
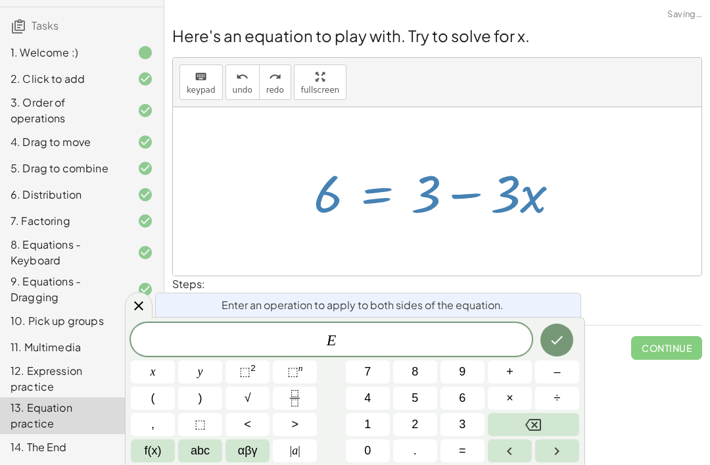
click at [156, 380] on button "x" at bounding box center [153, 371] width 44 height 23
click at [529, 429] on icon "Backspace" at bounding box center [533, 425] width 16 height 12
click at [502, 355] on div "E ​" at bounding box center [331, 339] width 401 height 33
click at [494, 369] on button "+" at bounding box center [510, 371] width 44 height 23
click at [158, 383] on button "x" at bounding box center [153, 371] width 44 height 23
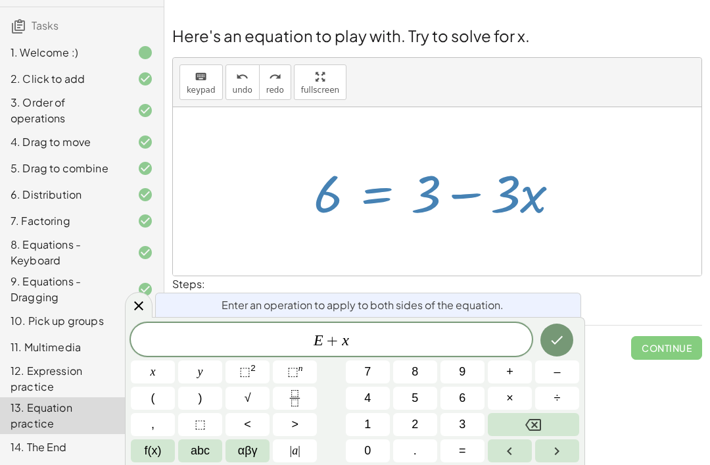
click at [549, 343] on icon "Done" at bounding box center [557, 340] width 16 height 16
click at [551, 369] on button "–" at bounding box center [557, 371] width 44 height 23
click at [518, 420] on button "Backspace" at bounding box center [533, 424] width 91 height 23
click at [503, 370] on button "+" at bounding box center [510, 371] width 44 height 23
click at [162, 374] on button "x" at bounding box center [153, 371] width 44 height 23
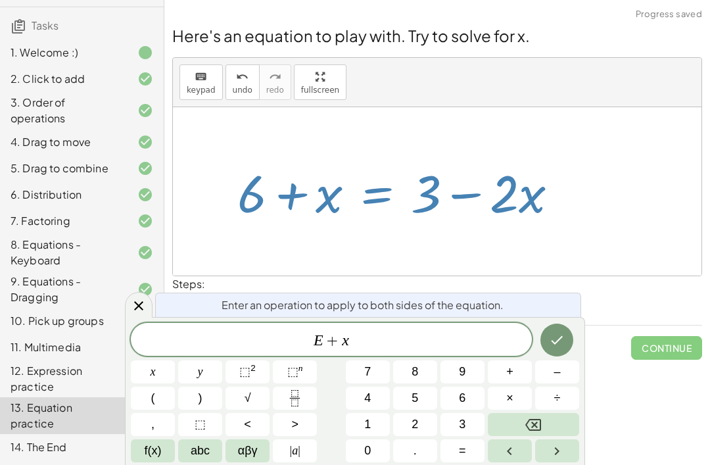
click at [561, 347] on icon "Done" at bounding box center [557, 340] width 16 height 16
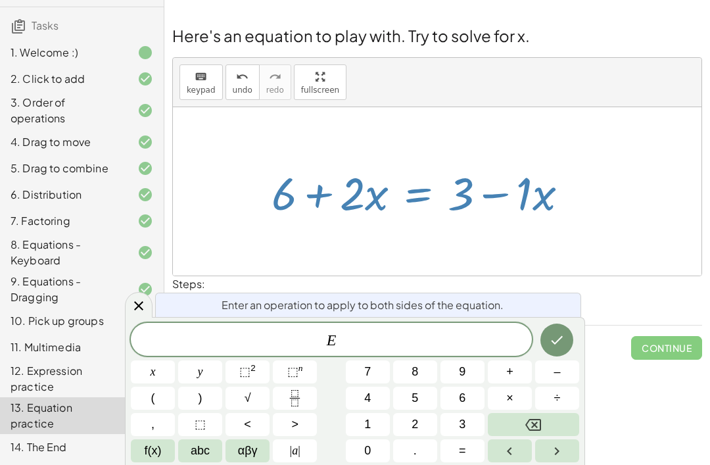
click at [549, 371] on button "–" at bounding box center [557, 371] width 44 height 23
click at [530, 419] on icon "Backspace" at bounding box center [533, 425] width 16 height 12
click at [154, 371] on span "x" at bounding box center [153, 372] width 5 height 18
click at [530, 415] on button "Backspace" at bounding box center [533, 424] width 91 height 23
click at [509, 371] on span "+" at bounding box center [509, 372] width 7 height 18
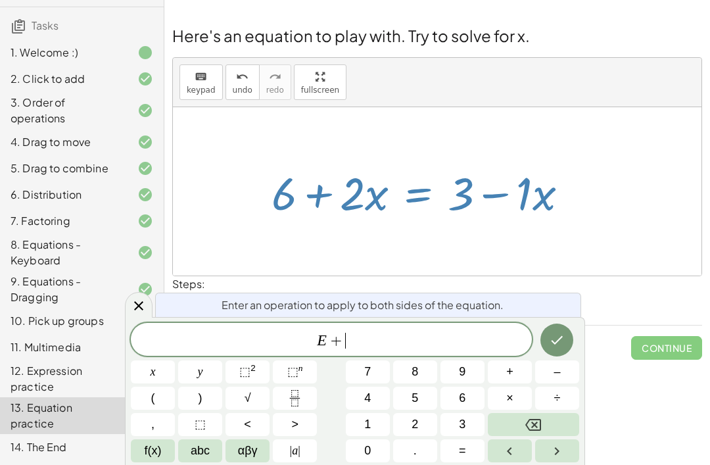
click at [528, 417] on icon "Backspace" at bounding box center [533, 425] width 16 height 16
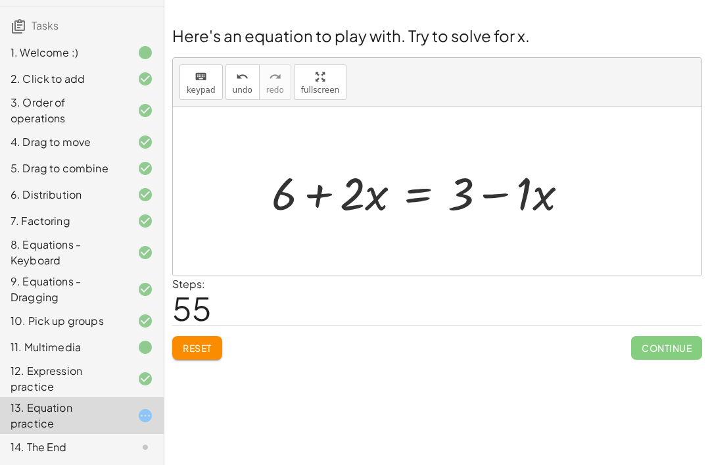
scroll to position [42, 0]
click at [177, 336] on button "Reset" at bounding box center [197, 348] width 50 height 24
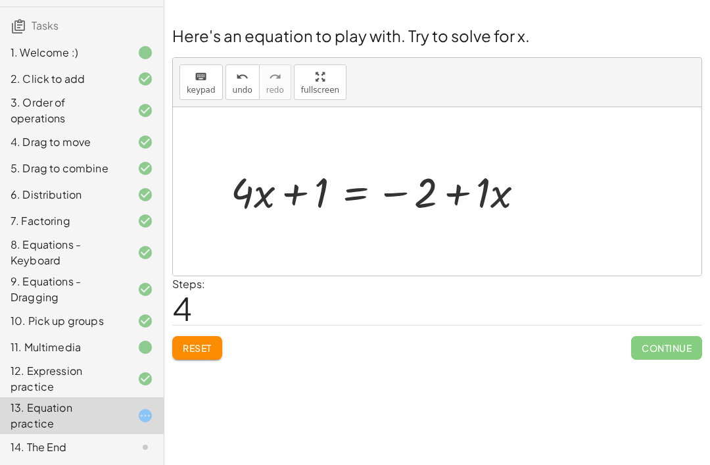
click at [58, 45] on div "1. Welcome :)" at bounding box center [64, 53] width 106 height 16
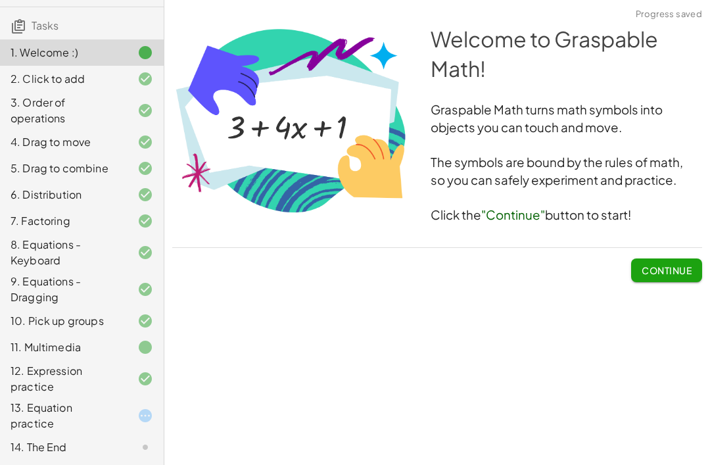
click at [68, 80] on div "2. Click to add" at bounding box center [64, 79] width 106 height 16
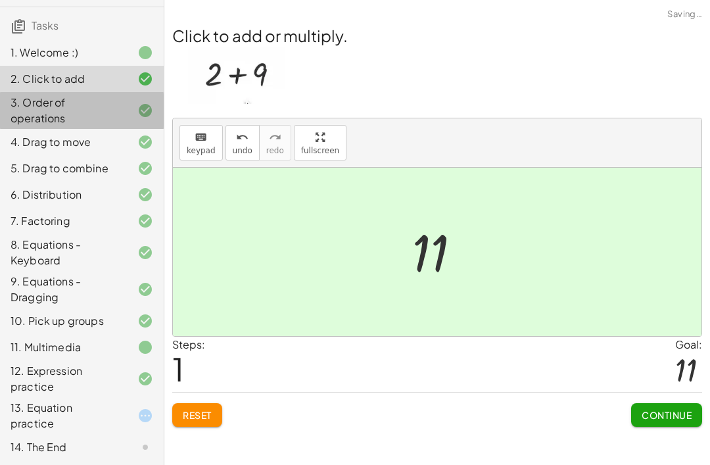
click at [38, 108] on div "3. Order of operations" at bounding box center [64, 111] width 106 height 32
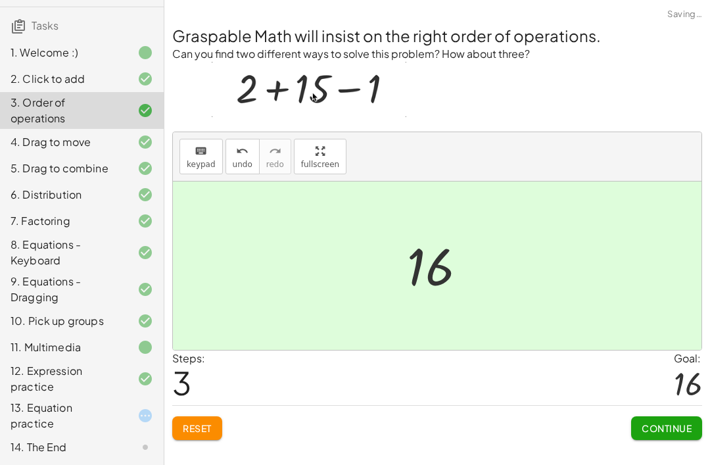
click at [15, 156] on div "5. Drag to combine" at bounding box center [82, 168] width 164 height 26
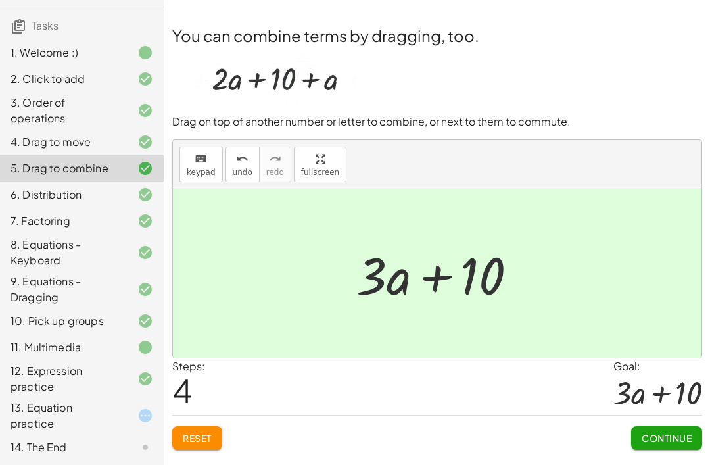
click at [45, 189] on div "6. Distribution" at bounding box center [64, 195] width 106 height 16
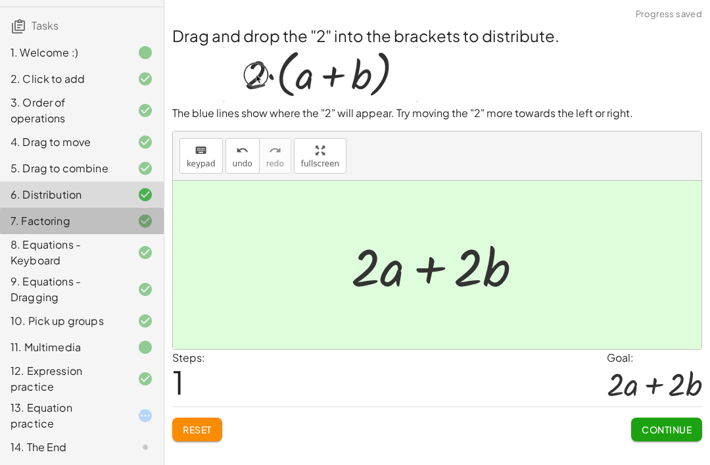
click at [37, 213] on div "7. Factoring" at bounding box center [64, 221] width 106 height 16
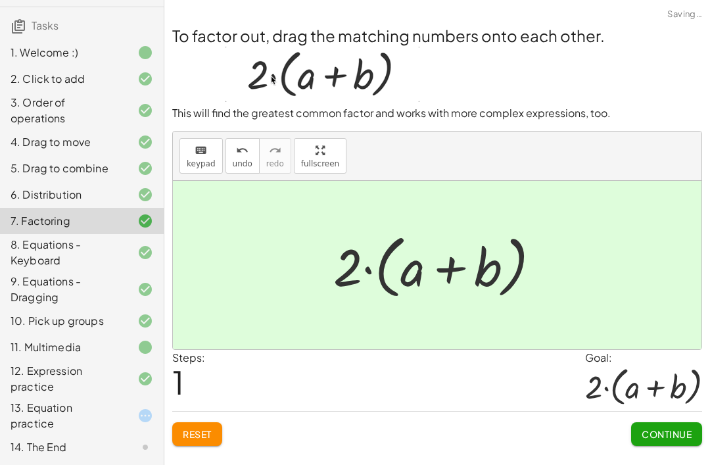
click at [29, 246] on div "8. Equations - Keyboard" at bounding box center [64, 253] width 106 height 32
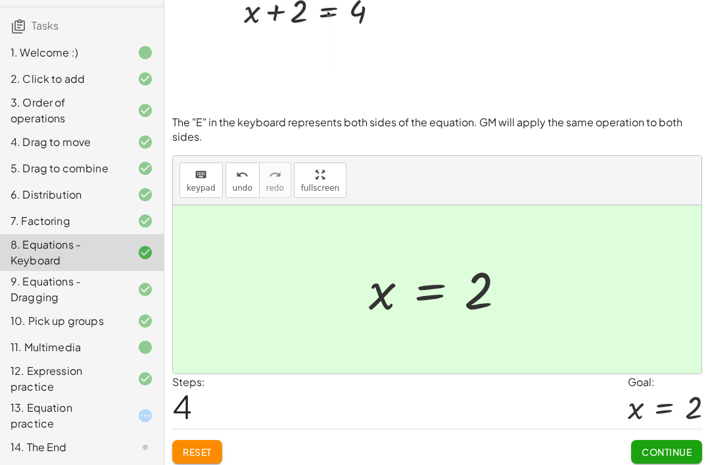
click at [39, 277] on div "9. Equations - Dragging" at bounding box center [64, 289] width 106 height 32
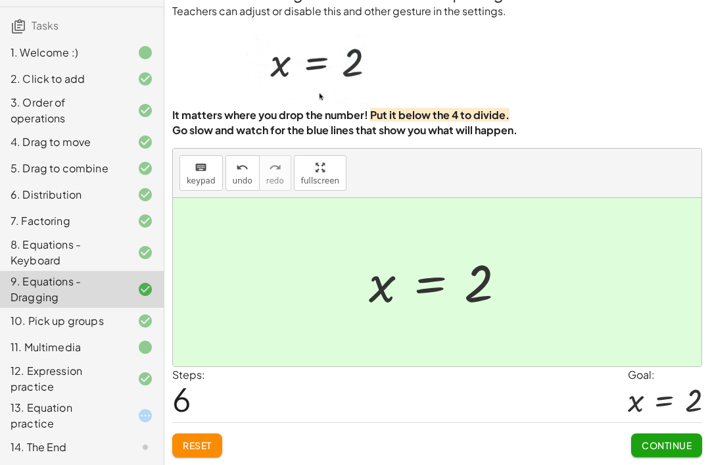
click at [194, 433] on button "Reset" at bounding box center [197, 445] width 50 height 24
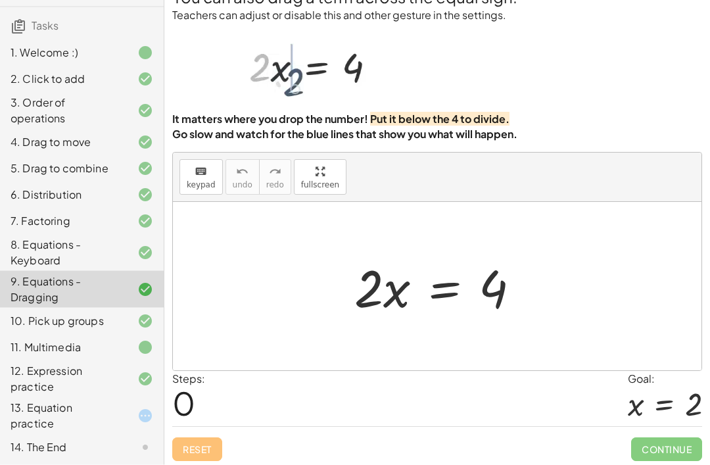
scroll to position [22, 0]
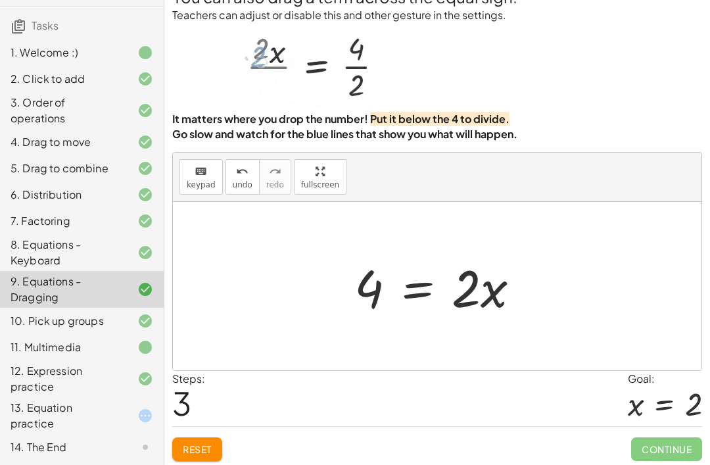
click at [196, 455] on span "Reset" at bounding box center [197, 449] width 29 height 12
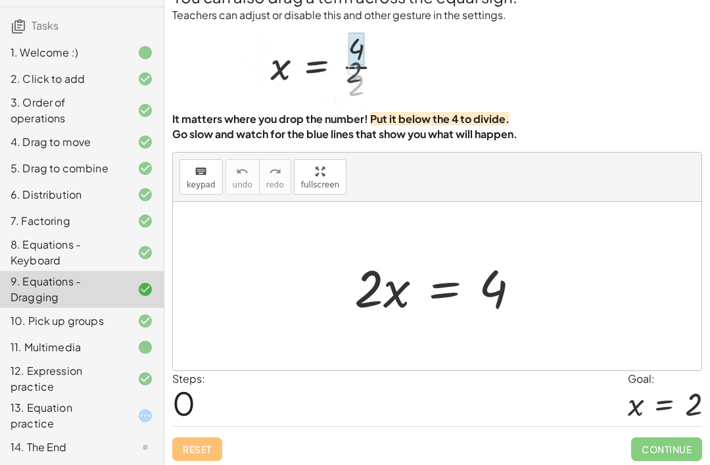
scroll to position [42, 0]
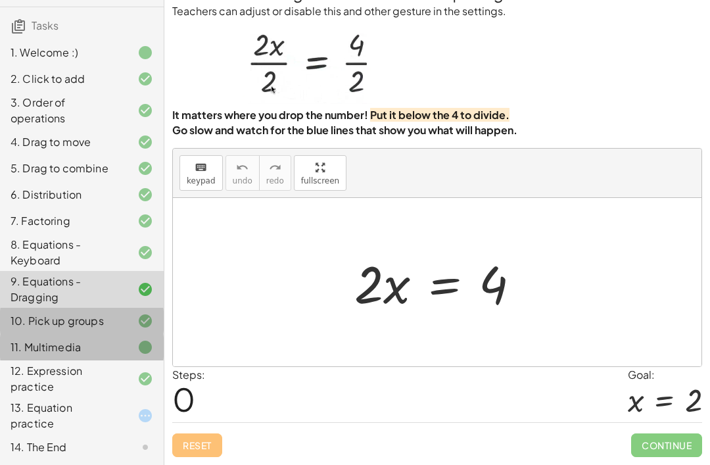
click at [94, 352] on div "11. Multimedia" at bounding box center [64, 347] width 106 height 16
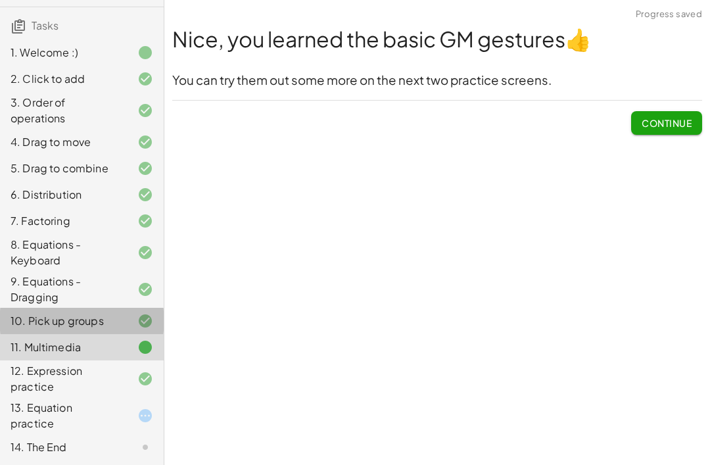
click at [687, 111] on button "Continue" at bounding box center [666, 123] width 71 height 24
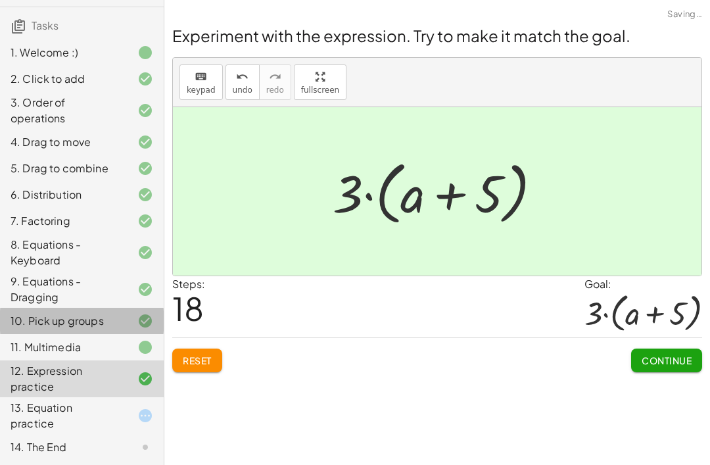
click at [64, 319] on div "10. Pick up groups" at bounding box center [64, 321] width 106 height 16
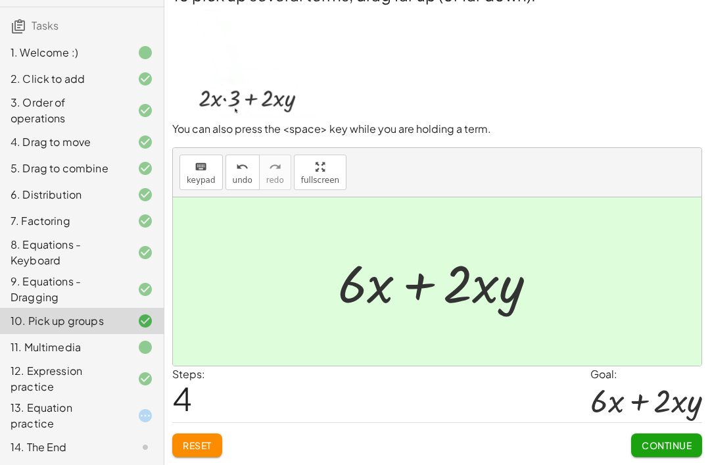
click at [78, 402] on div "13. Equation practice" at bounding box center [64, 416] width 106 height 32
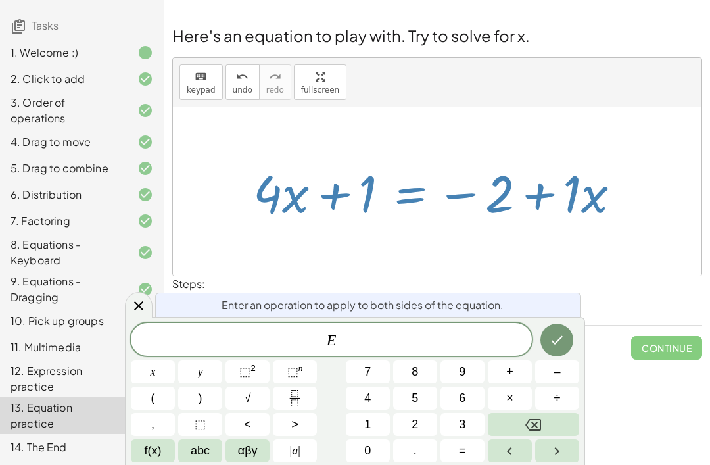
click at [510, 367] on span "+" at bounding box center [509, 372] width 7 height 18
click at [373, 423] on button "1" at bounding box center [368, 424] width 44 height 23
click at [585, 328] on div "Welcome to Graspable Math! Graspable Math turns math symbols into objects you c…" at bounding box center [437, 232] width 546 height 465
click at [523, 419] on button "Backspace" at bounding box center [533, 424] width 91 height 23
click at [549, 332] on icon "Done" at bounding box center [557, 340] width 16 height 16
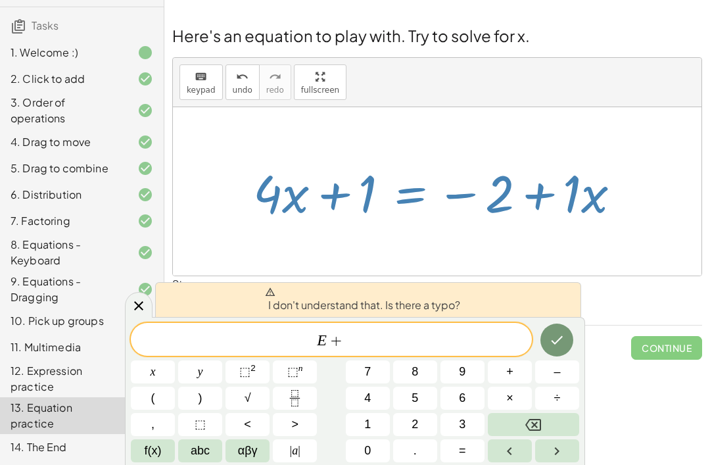
click at [389, 417] on button "1" at bounding box center [368, 424] width 44 height 23
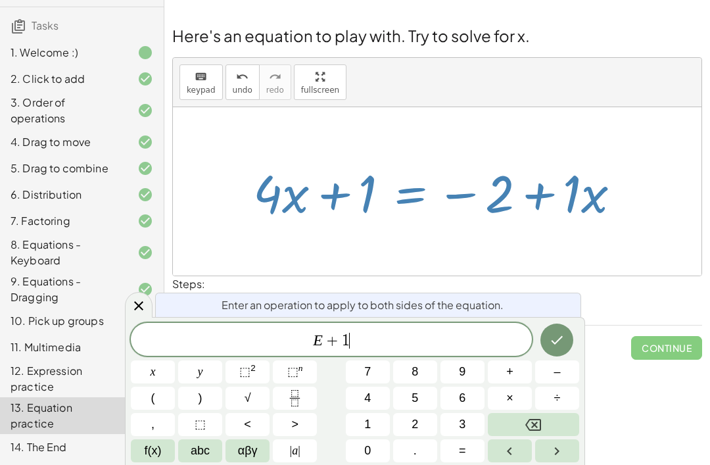
click at [558, 340] on icon "Done" at bounding box center [557, 340] width 12 height 9
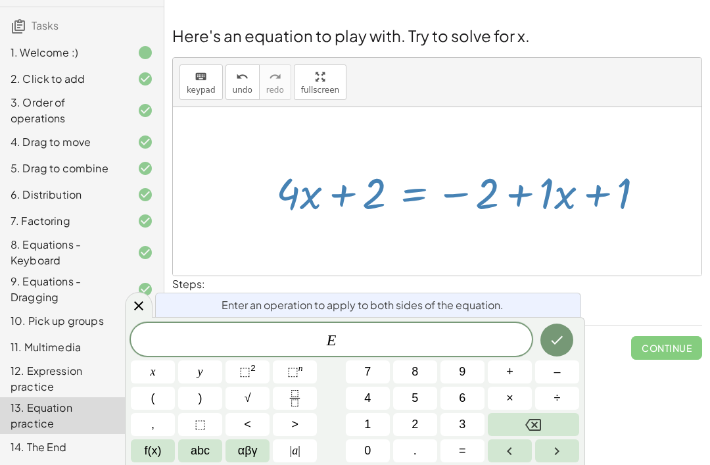
click at [551, 373] on button "–" at bounding box center [557, 371] width 44 height 23
click at [376, 426] on button "1" at bounding box center [368, 424] width 44 height 23
click at [565, 319] on div "Enter an operation to apply to both sides of the equation. E − 1 ​ x y ⬚ 2 ⬚ n …" at bounding box center [355, 391] width 460 height 148
click at [546, 335] on button "Done" at bounding box center [556, 339] width 33 height 33
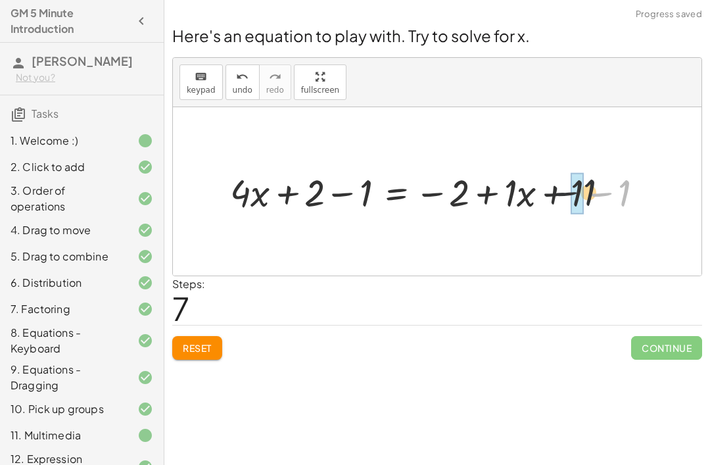
scroll to position [88, 0]
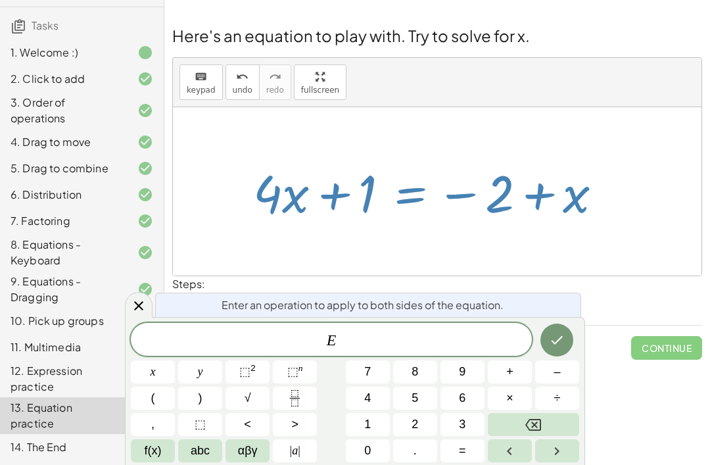
click at [546, 388] on button "÷" at bounding box center [557, 397] width 44 height 23
click at [367, 383] on button "7" at bounding box center [368, 371] width 44 height 23
click at [516, 408] on button "×" at bounding box center [510, 397] width 44 height 23
click at [521, 417] on button "Backspace" at bounding box center [533, 424] width 91 height 23
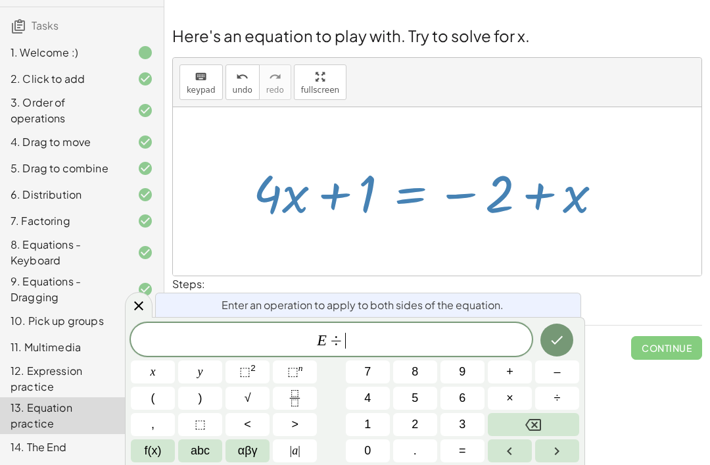
click at [520, 419] on button "Backspace" at bounding box center [533, 424] width 91 height 23
click at [545, 390] on button "÷" at bounding box center [557, 397] width 44 height 23
click at [367, 391] on span "4" at bounding box center [367, 398] width 7 height 18
click at [504, 396] on button "×" at bounding box center [510, 397] width 44 height 23
click at [525, 422] on icon "Backspace" at bounding box center [533, 425] width 16 height 16
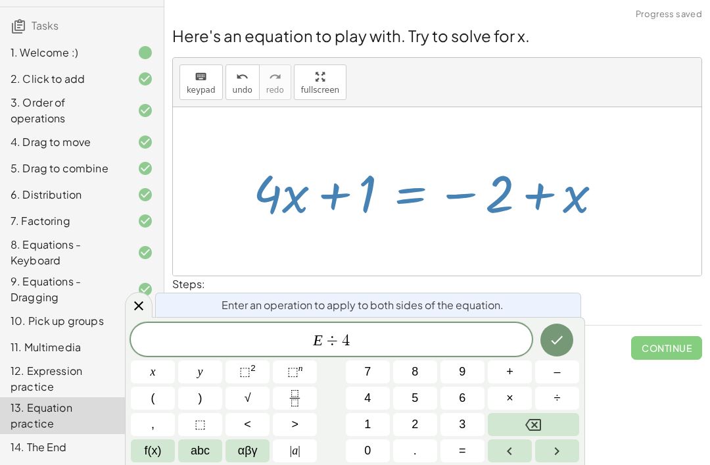
click at [149, 376] on button "x" at bounding box center [153, 371] width 44 height 23
click at [557, 340] on icon "Done" at bounding box center [557, 340] width 12 height 9
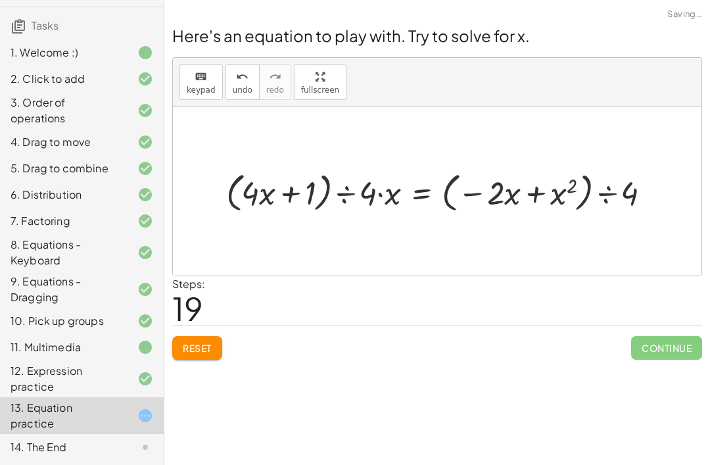
click at [163, 319] on div "10. Pick up groups" at bounding box center [82, 321] width 164 height 26
